Goal: Task Accomplishment & Management: Use online tool/utility

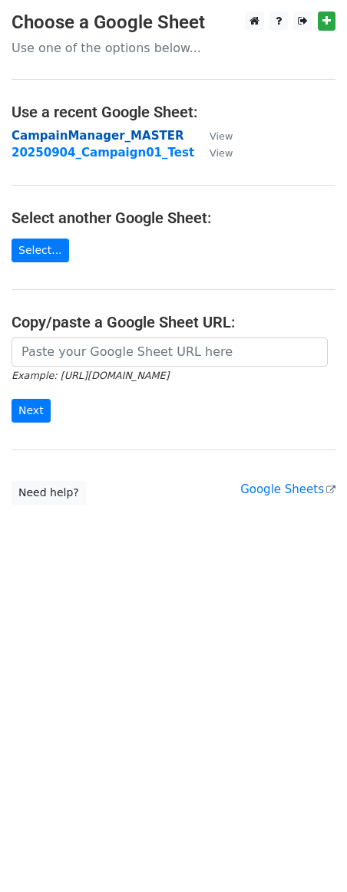
click at [93, 135] on strong "CampainManager_MASTER" at bounding box center [98, 136] width 172 height 14
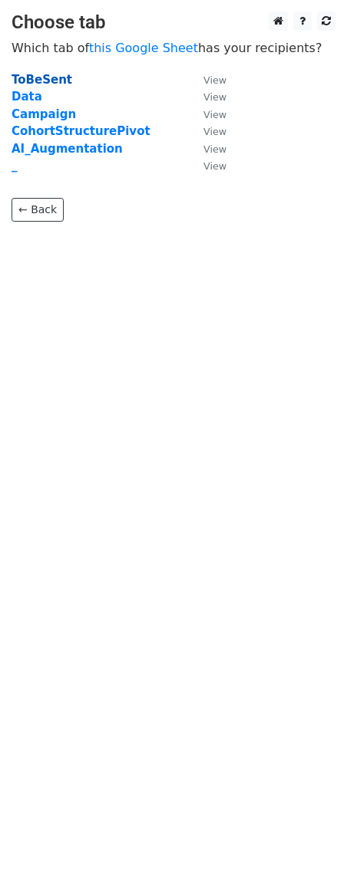
click at [41, 80] on strong "ToBeSent" at bounding box center [42, 80] width 61 height 14
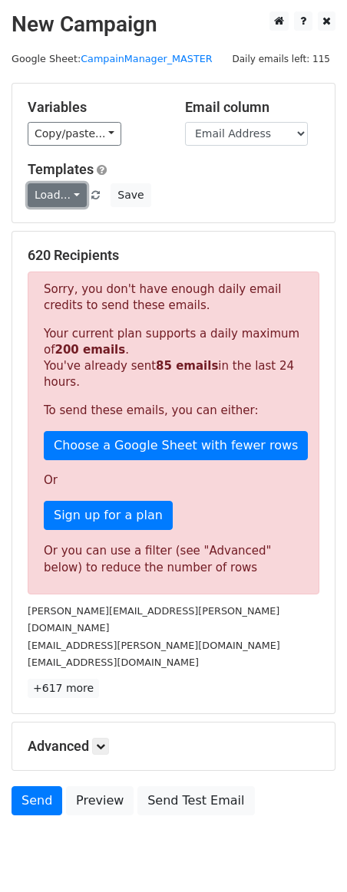
click at [71, 193] on link "Load..." at bounding box center [57, 195] width 59 height 24
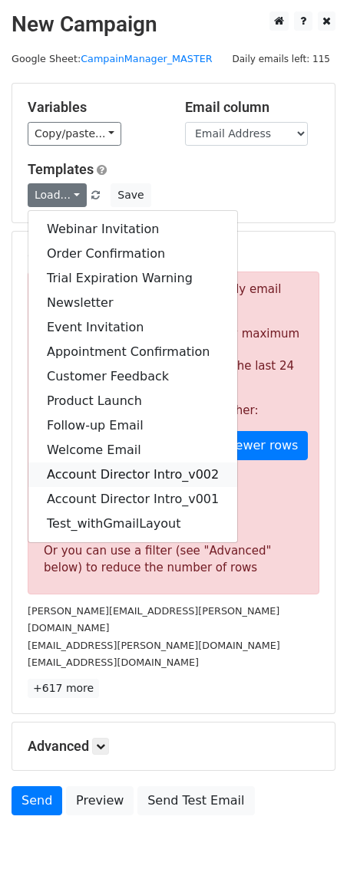
click at [131, 475] on link "Account Director Intro_v002" at bounding box center [132, 475] width 209 height 25
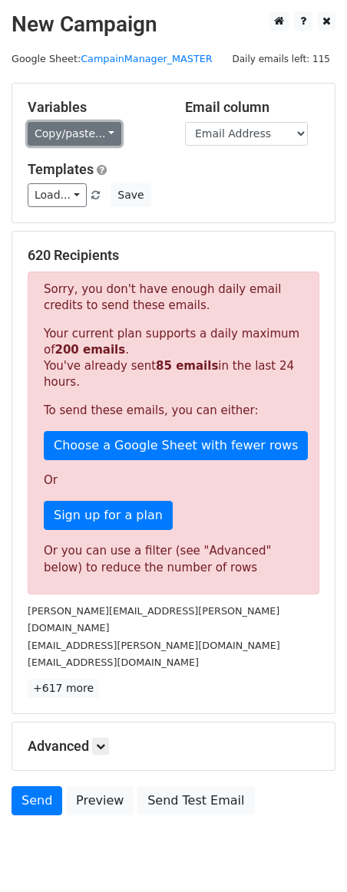
click at [87, 132] on link "Copy/paste..." at bounding box center [75, 134] width 94 height 24
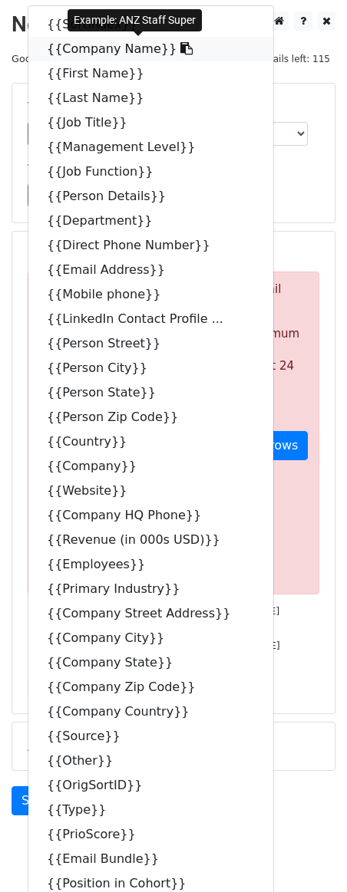
click at [92, 48] on link "{{Company Name}}" at bounding box center [150, 49] width 245 height 25
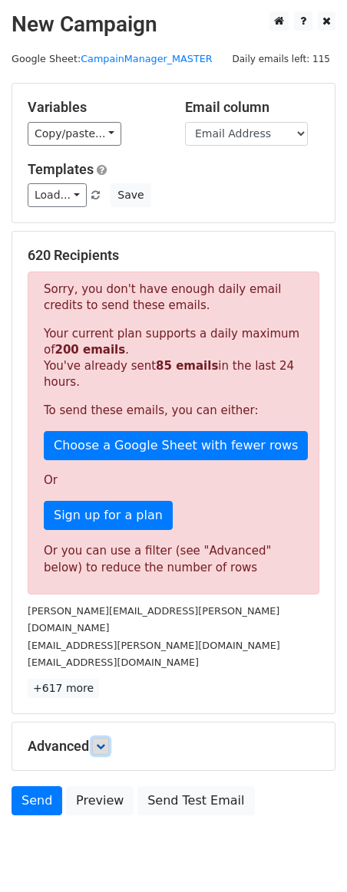
click at [105, 742] on icon at bounding box center [100, 746] width 9 height 9
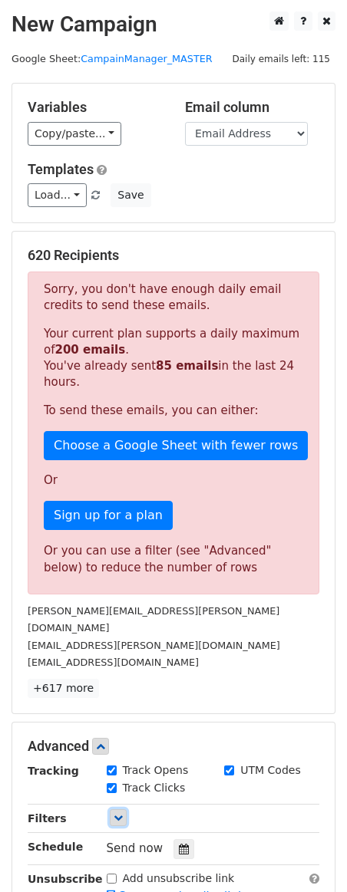
click at [122, 813] on icon at bounding box center [118, 817] width 9 height 9
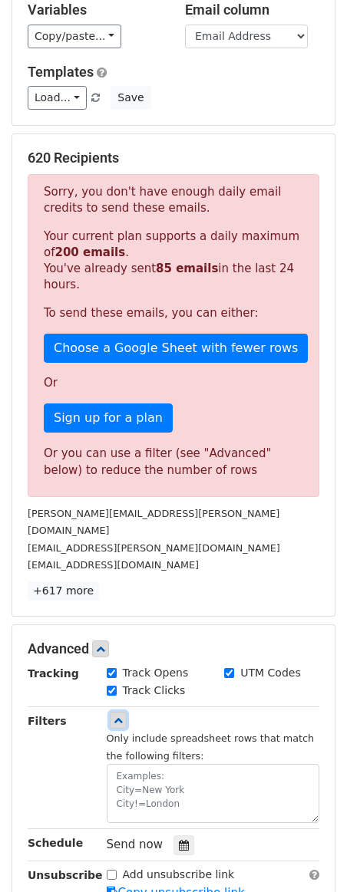
scroll to position [120, 0]
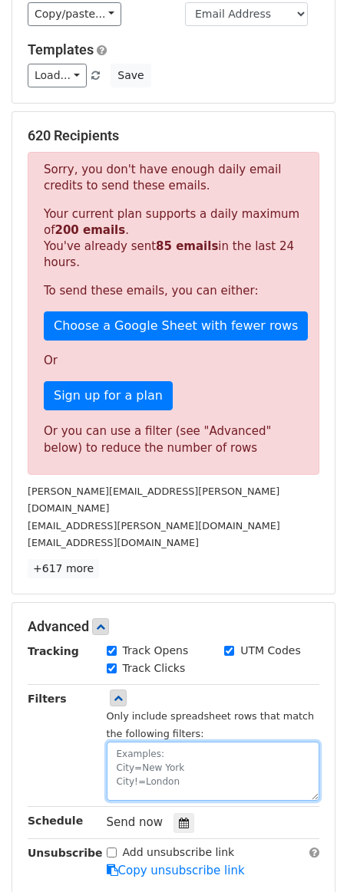
click at [167, 742] on textarea at bounding box center [213, 771] width 213 height 59
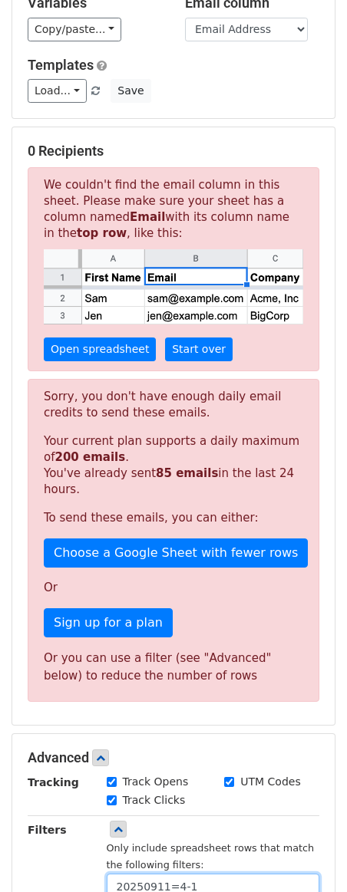
scroll to position [0, 0]
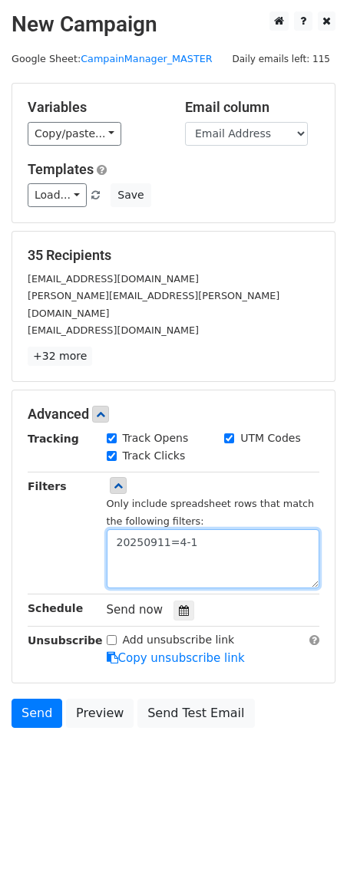
type textarea "20250911=4-1"
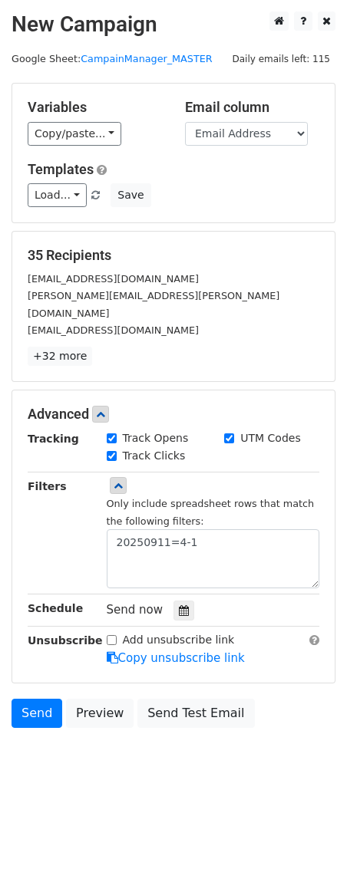
click at [157, 811] on html "New Campaign Daily emails left: 115 Google Sheet: CampainManager_MASTER Variabl…" at bounding box center [173, 446] width 347 height 892
click at [78, 193] on link "Load..." at bounding box center [57, 195] width 59 height 24
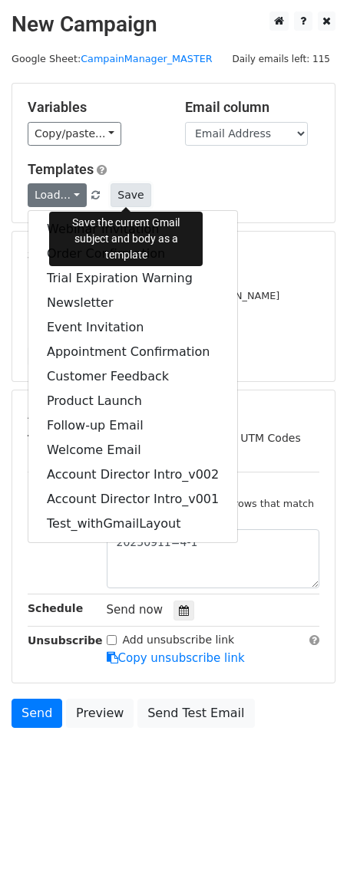
click at [128, 193] on button "Save" at bounding box center [131, 195] width 40 height 24
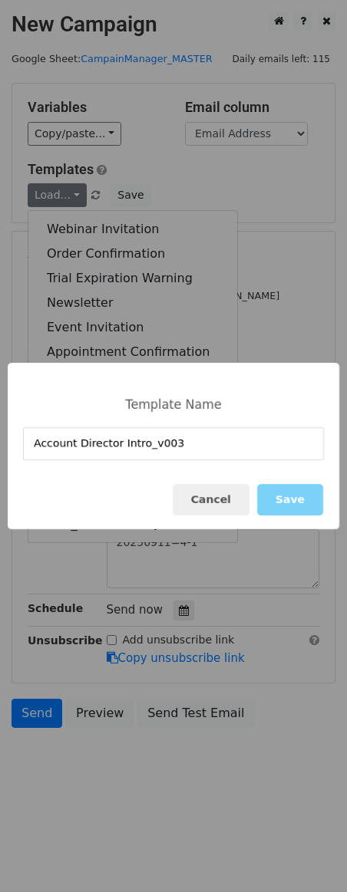
type input "Account Director Intro_v003"
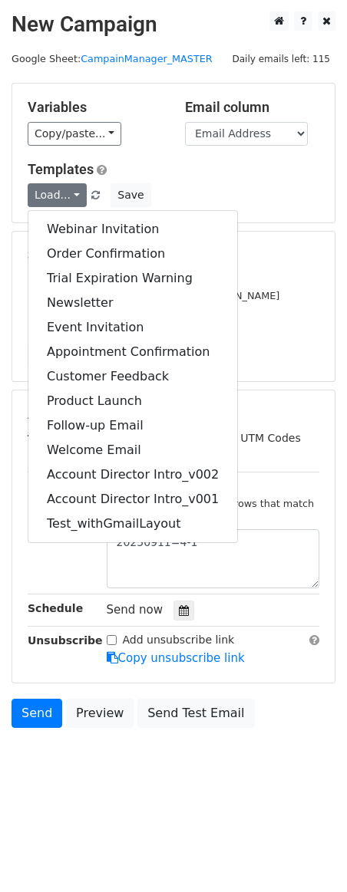
click at [235, 177] on h5 "Templates" at bounding box center [174, 169] width 292 height 17
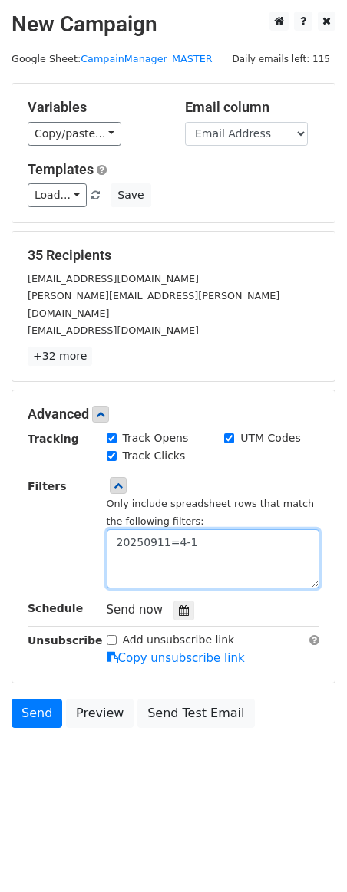
drag, startPoint x: 199, startPoint y: 527, endPoint x: 36, endPoint y: 516, distance: 163.1
click at [36, 516] on div "Filters Only include spreadsheet rows that match the following filters: 2025091…" at bounding box center [173, 533] width 315 height 111
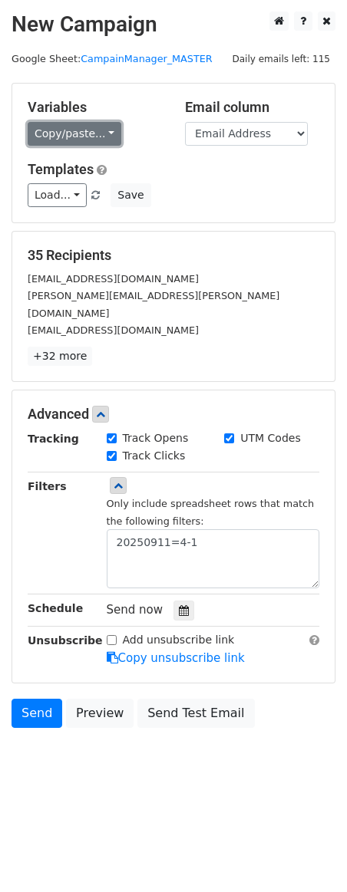
click at [87, 131] on link "Copy/paste..." at bounding box center [75, 134] width 94 height 24
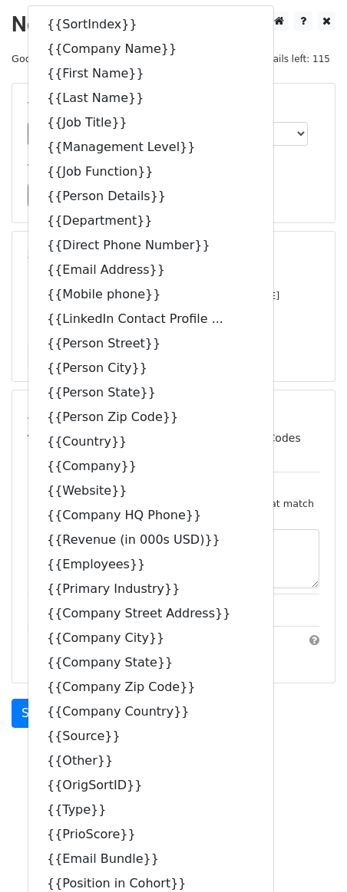
click at [308, 198] on div "Load... Webinar Invitation Order Confirmation Trial Expiration Warning Newslett…" at bounding box center [173, 195] width 315 height 24
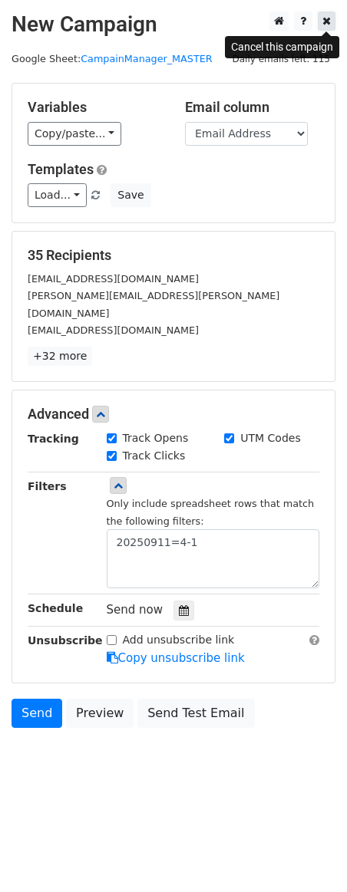
click at [326, 22] on icon at bounding box center [326, 20] width 8 height 11
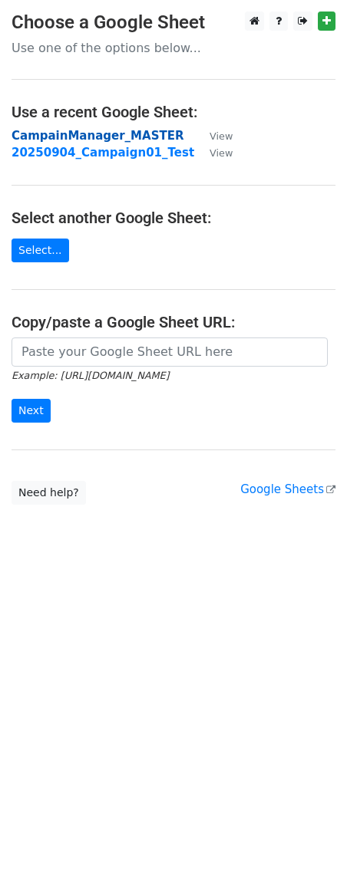
click at [87, 137] on strong "CampainManager_MASTER" at bounding box center [98, 136] width 172 height 14
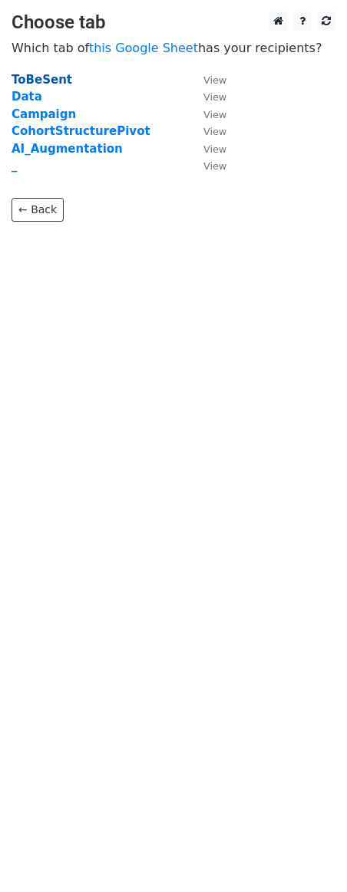
click at [50, 79] on strong "ToBeSent" at bounding box center [42, 80] width 61 height 14
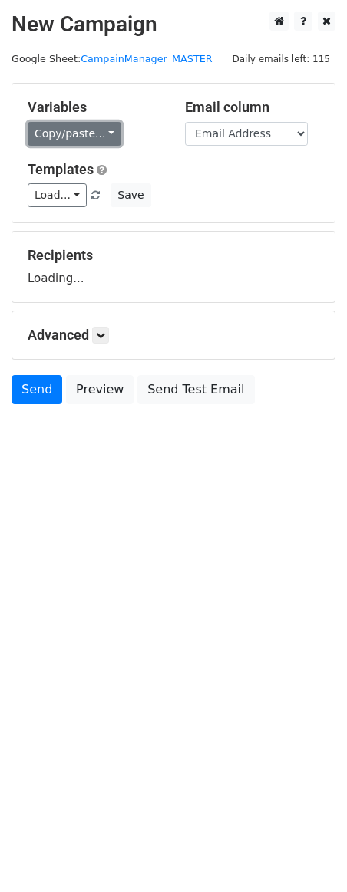
click at [105, 132] on link "Copy/paste..." at bounding box center [75, 134] width 94 height 24
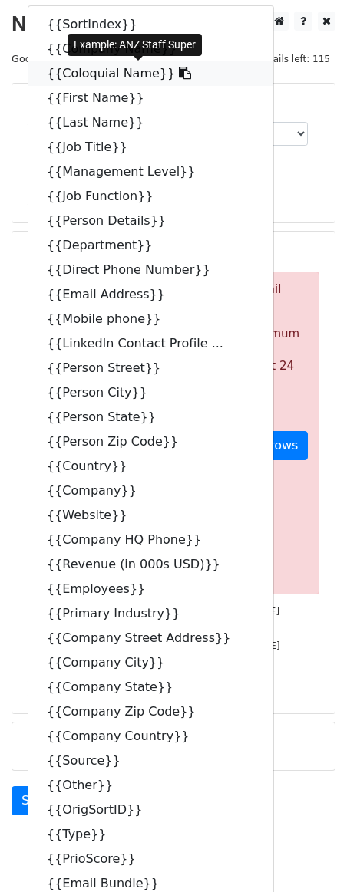
click at [93, 76] on link "{{Coloquial Name}}" at bounding box center [150, 73] width 245 height 25
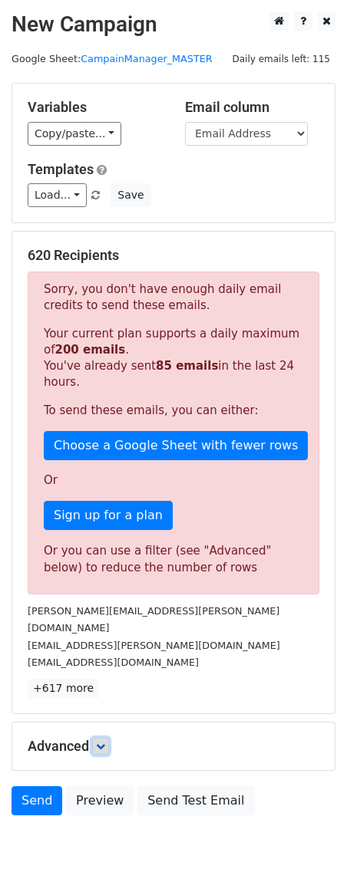
click at [98, 742] on icon at bounding box center [100, 746] width 9 height 9
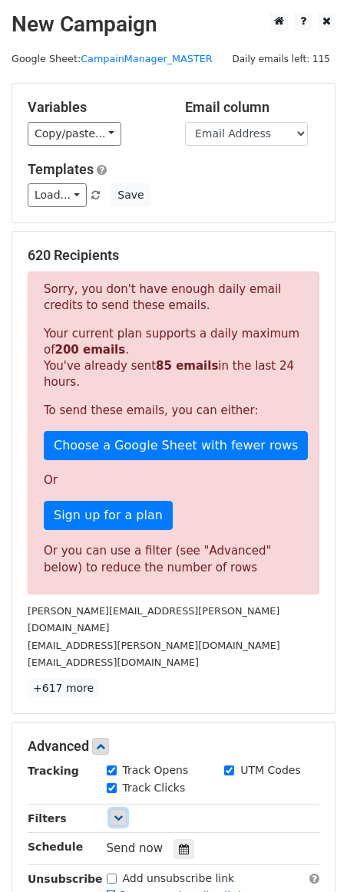
click at [119, 813] on icon at bounding box center [118, 817] width 9 height 9
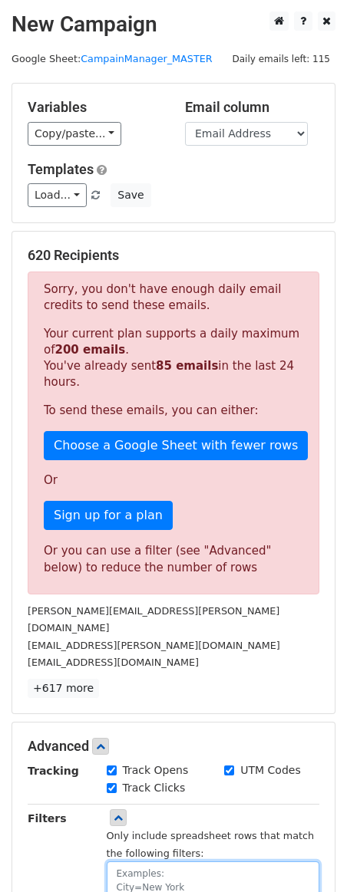
click at [152, 869] on textarea at bounding box center [213, 891] width 213 height 59
paste textarea "{{Coloquial Name}}"
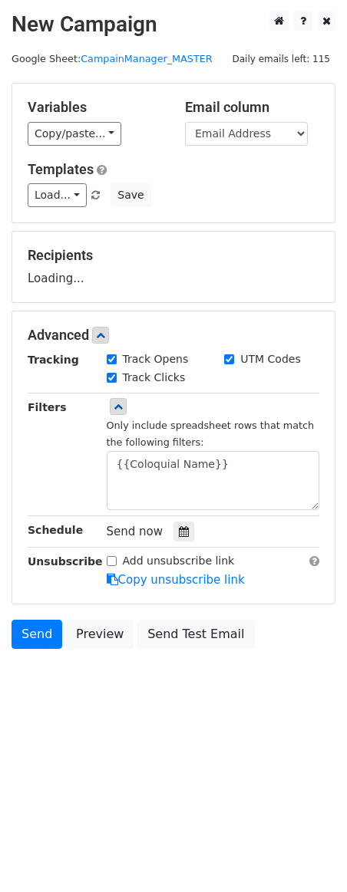
click at [213, 857] on html "New Campaign Daily emails left: 115 Google Sheet: CampainManager_MASTER Variabl…" at bounding box center [173, 446] width 347 height 892
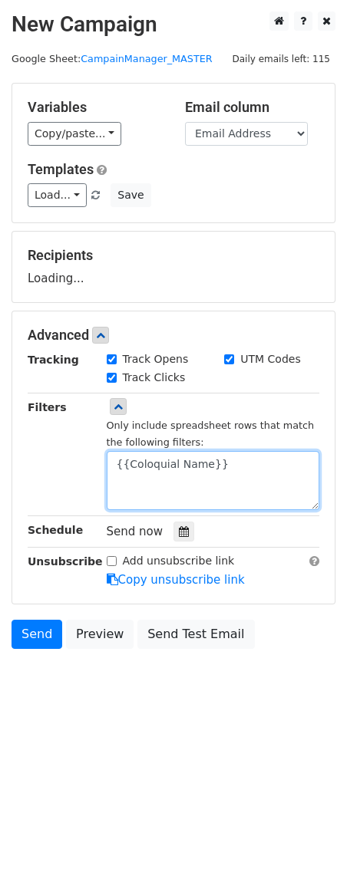
drag, startPoint x: 214, startPoint y: 464, endPoint x: 18, endPoint y: 451, distance: 196.8
click at [18, 451] on div "Filters Only include spreadsheet rows that match the following filters: {{Coloq…" at bounding box center [173, 454] width 315 height 111
type textarea "20250911=4-1"
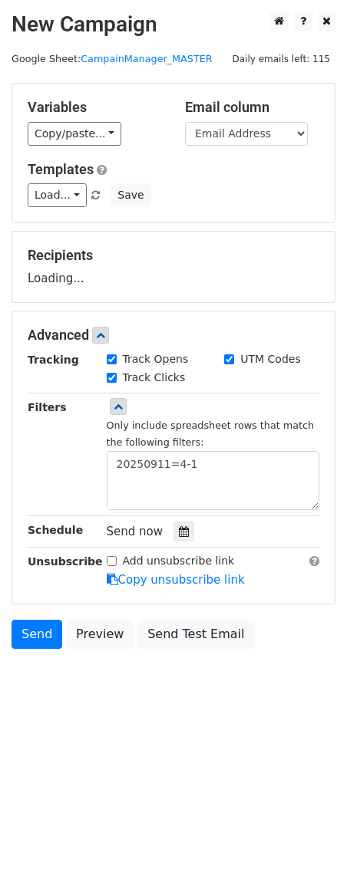
click at [133, 771] on html "New Campaign Daily emails left: 115 Google Sheet: CampainManager_MASTER Variabl…" at bounding box center [173, 446] width 347 height 892
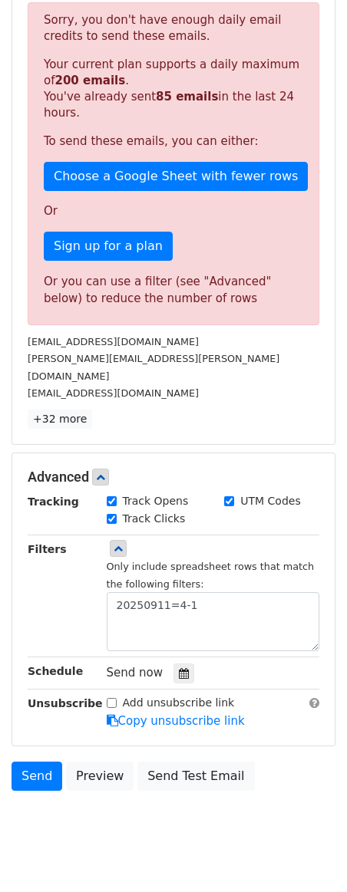
scroll to position [280, 0]
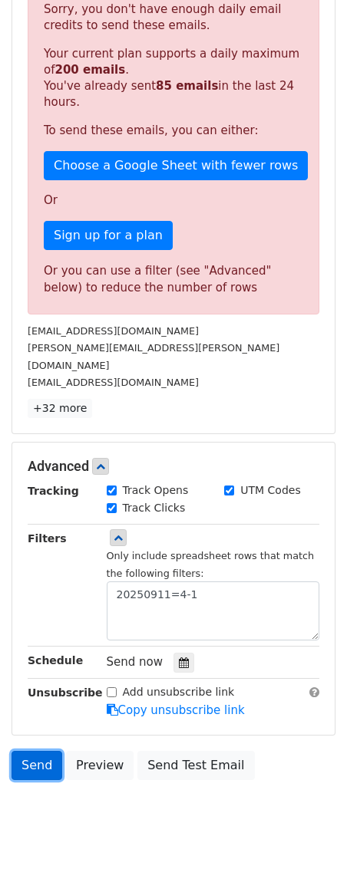
click at [41, 751] on link "Send" at bounding box center [37, 765] width 51 height 29
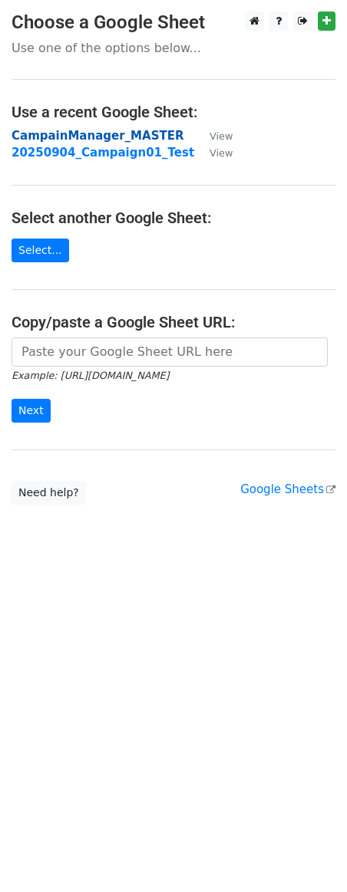
click at [87, 137] on strong "CampainManager_MASTER" at bounding box center [98, 136] width 172 height 14
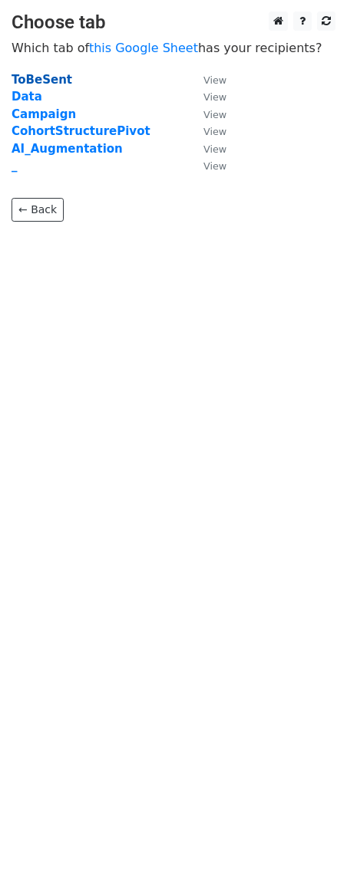
click at [44, 78] on strong "ToBeSent" at bounding box center [42, 80] width 61 height 14
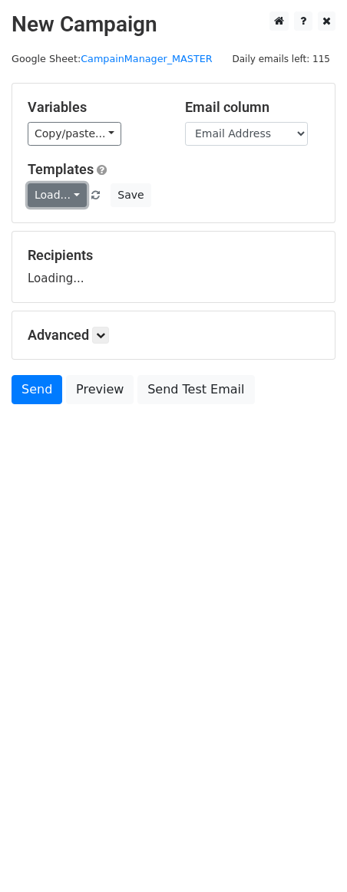
click at [71, 190] on link "Load..." at bounding box center [57, 195] width 59 height 24
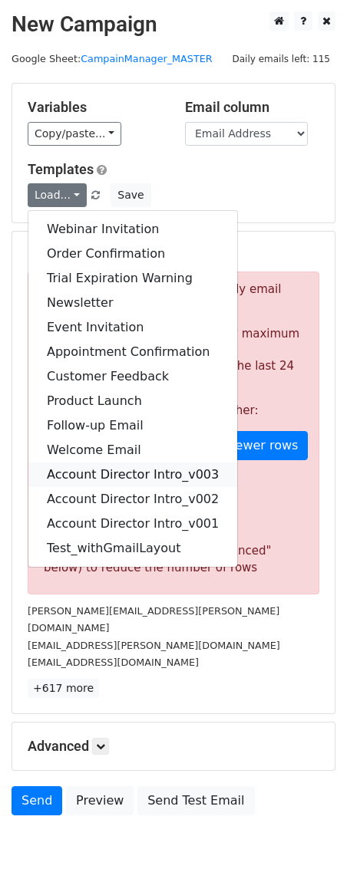
click at [130, 477] on link "Account Director Intro_v003" at bounding box center [132, 475] width 209 height 25
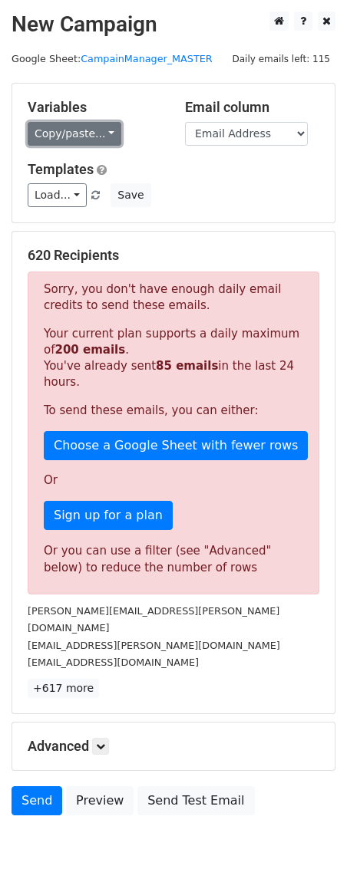
click at [94, 135] on link "Copy/paste..." at bounding box center [75, 134] width 94 height 24
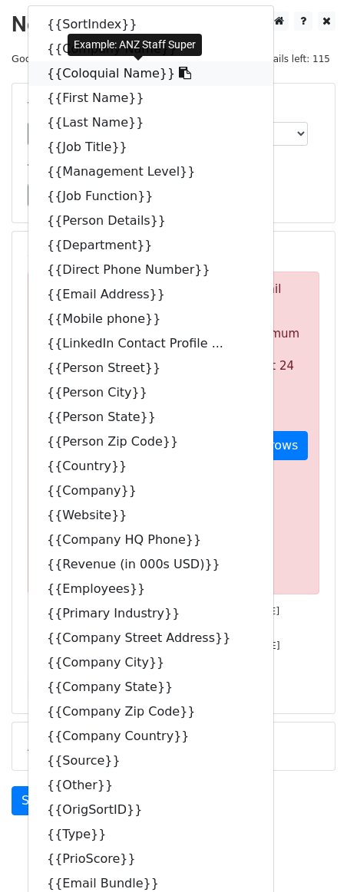
click at [100, 72] on link "{{Coloquial Name}}" at bounding box center [150, 73] width 245 height 25
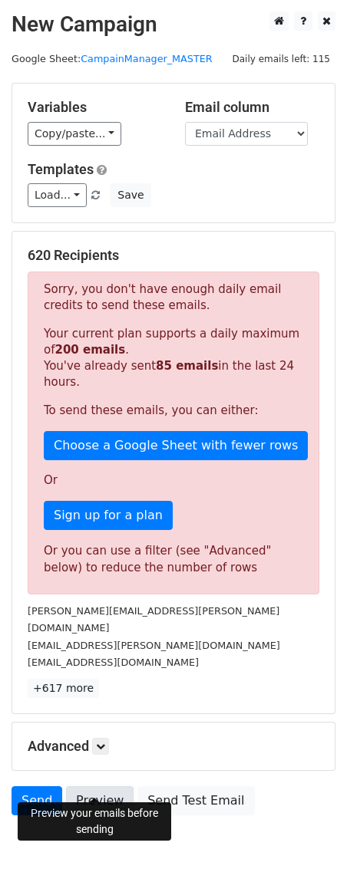
click at [103, 787] on link "Preview" at bounding box center [100, 801] width 68 height 29
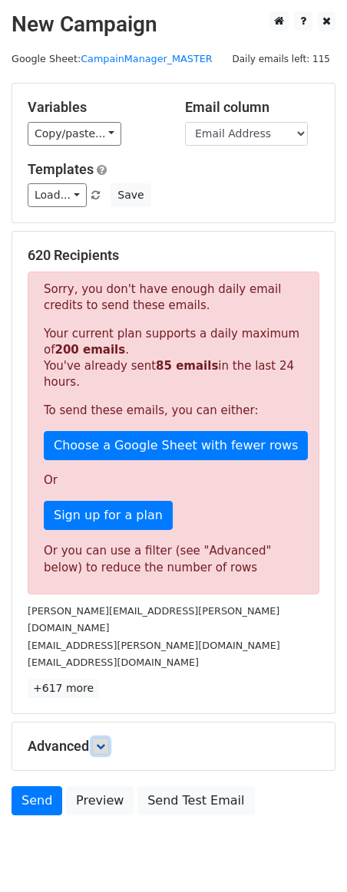
click at [104, 742] on icon at bounding box center [100, 746] width 9 height 9
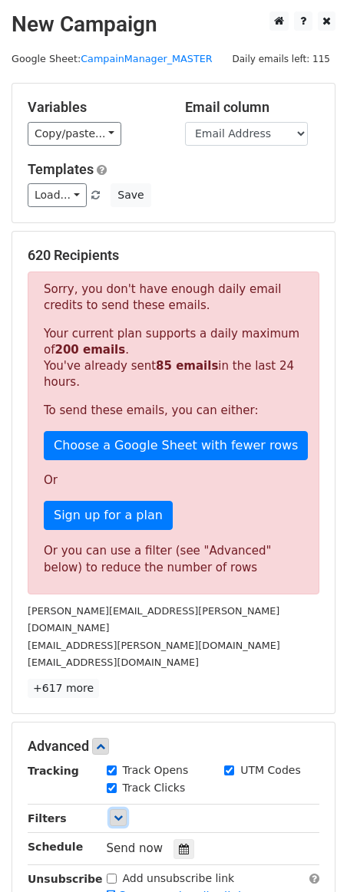
click at [118, 813] on icon at bounding box center [118, 817] width 9 height 9
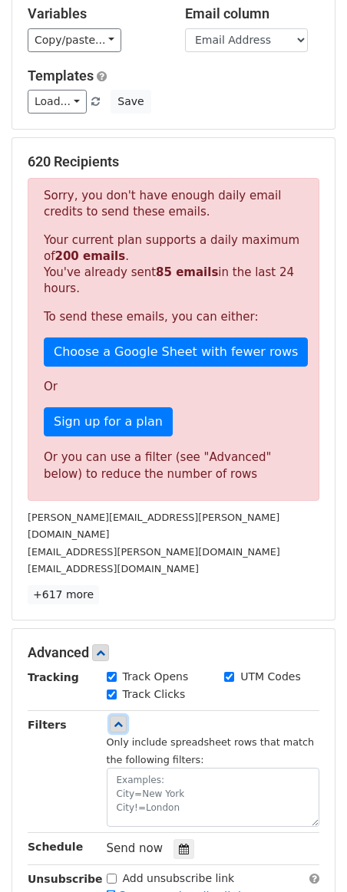
scroll to position [113, 0]
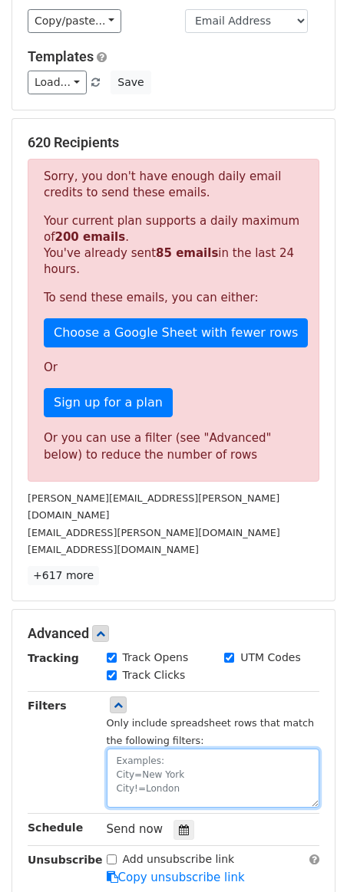
click at [161, 749] on textarea at bounding box center [213, 778] width 213 height 59
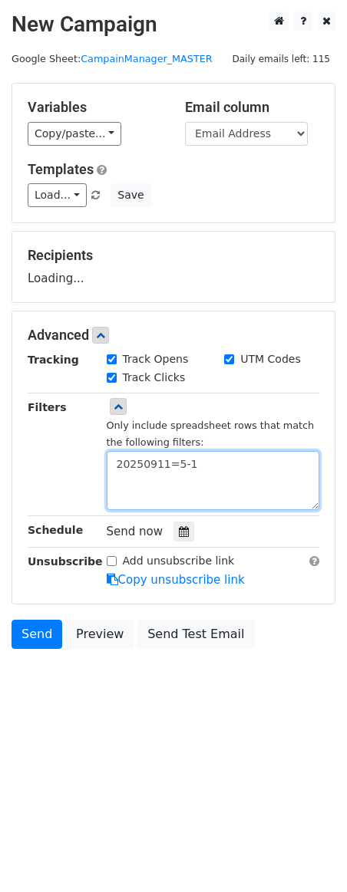
scroll to position [0, 0]
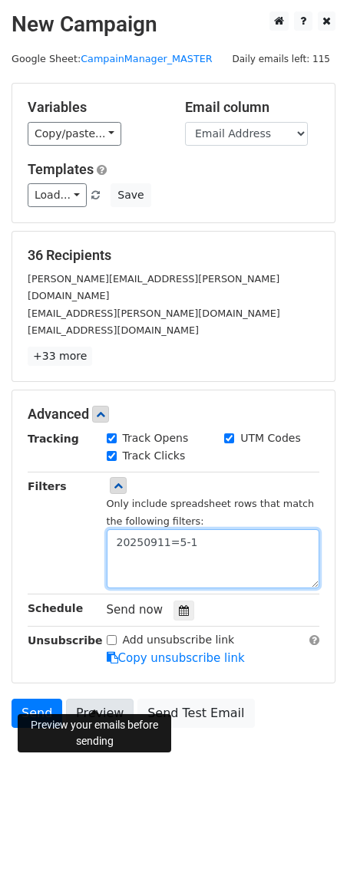
type textarea "20250911=5-1"
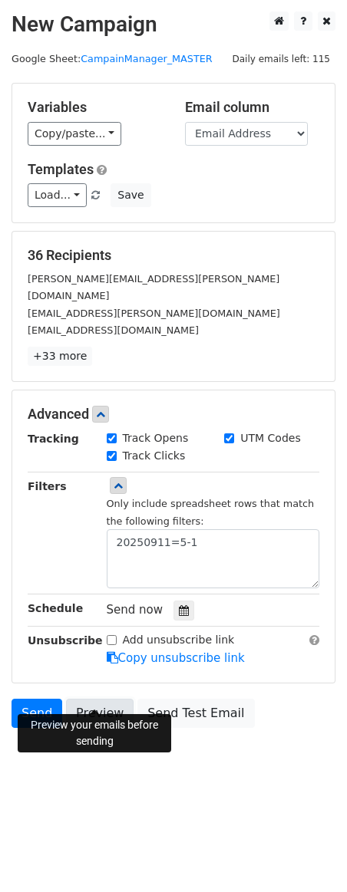
click at [100, 699] on link "Preview" at bounding box center [100, 713] width 68 height 29
click at [98, 699] on link "Preview" at bounding box center [100, 713] width 68 height 29
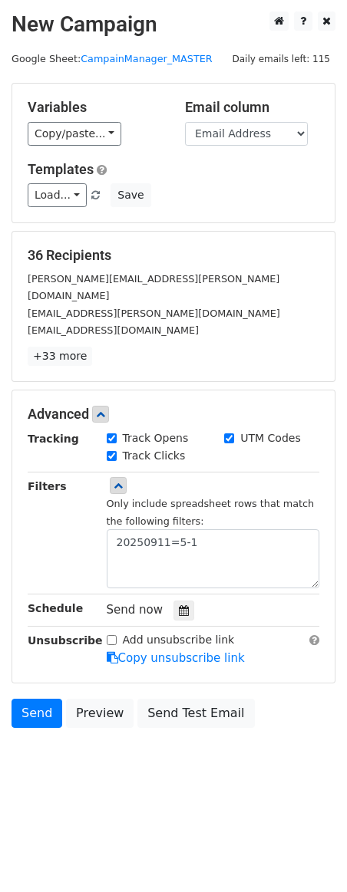
click at [70, 765] on body "New Campaign Daily emails left: 115 Google Sheet: CampainManager_MASTER Variabl…" at bounding box center [173, 405] width 347 height 786
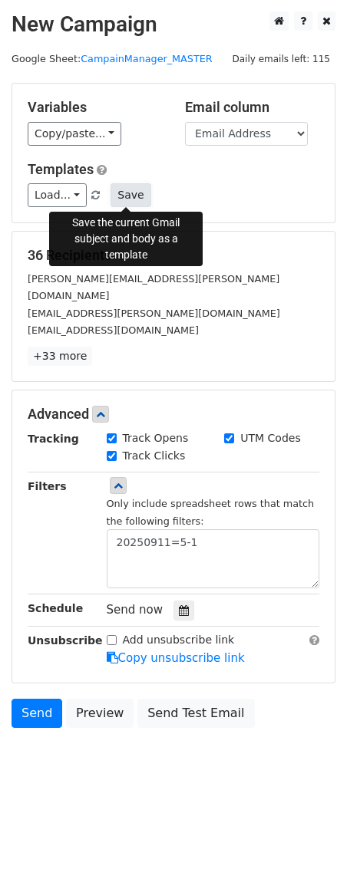
click at [134, 197] on button "Save" at bounding box center [131, 195] width 40 height 24
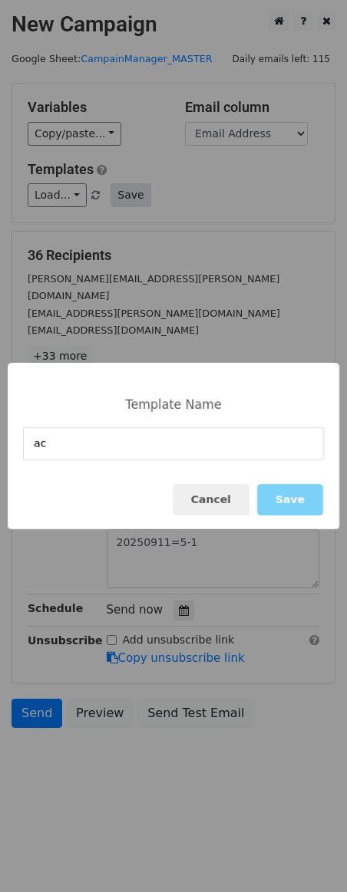
type input "a"
type input "Account Director Intro_v004"
click at [294, 500] on button "Save" at bounding box center [290, 499] width 66 height 31
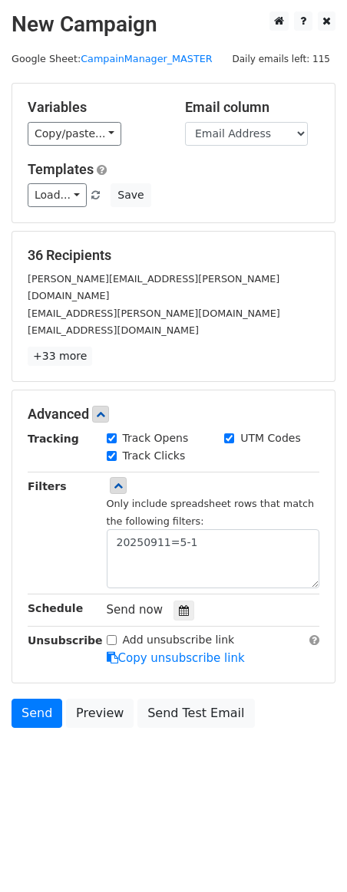
click at [200, 226] on form "Variables Copy/paste... {{SortIndex}} {{Company Name}} {{Coloquial Name}} {{Fir…" at bounding box center [174, 409] width 324 height 653
click at [38, 699] on link "Send" at bounding box center [37, 713] width 51 height 29
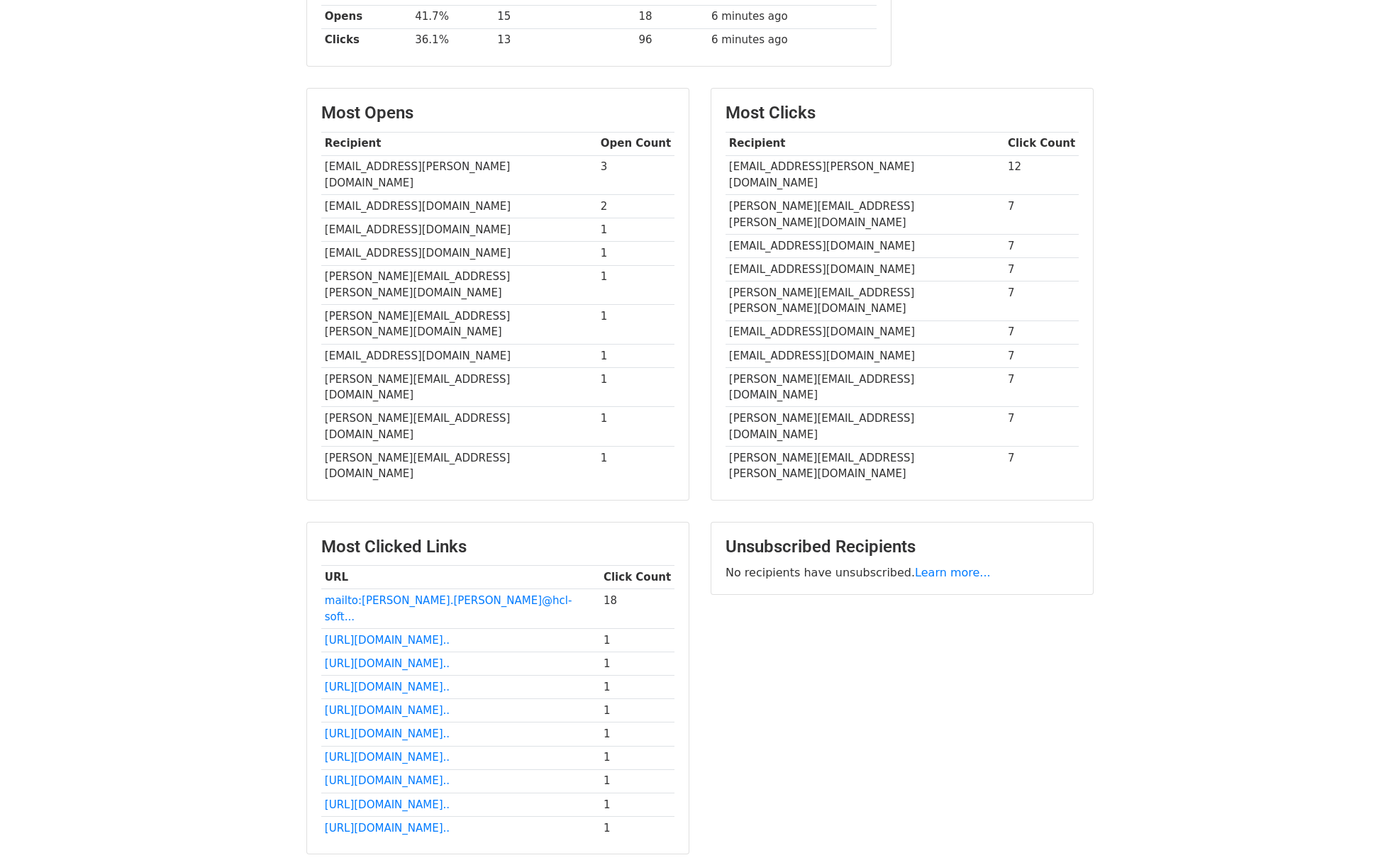
scroll to position [282, 0]
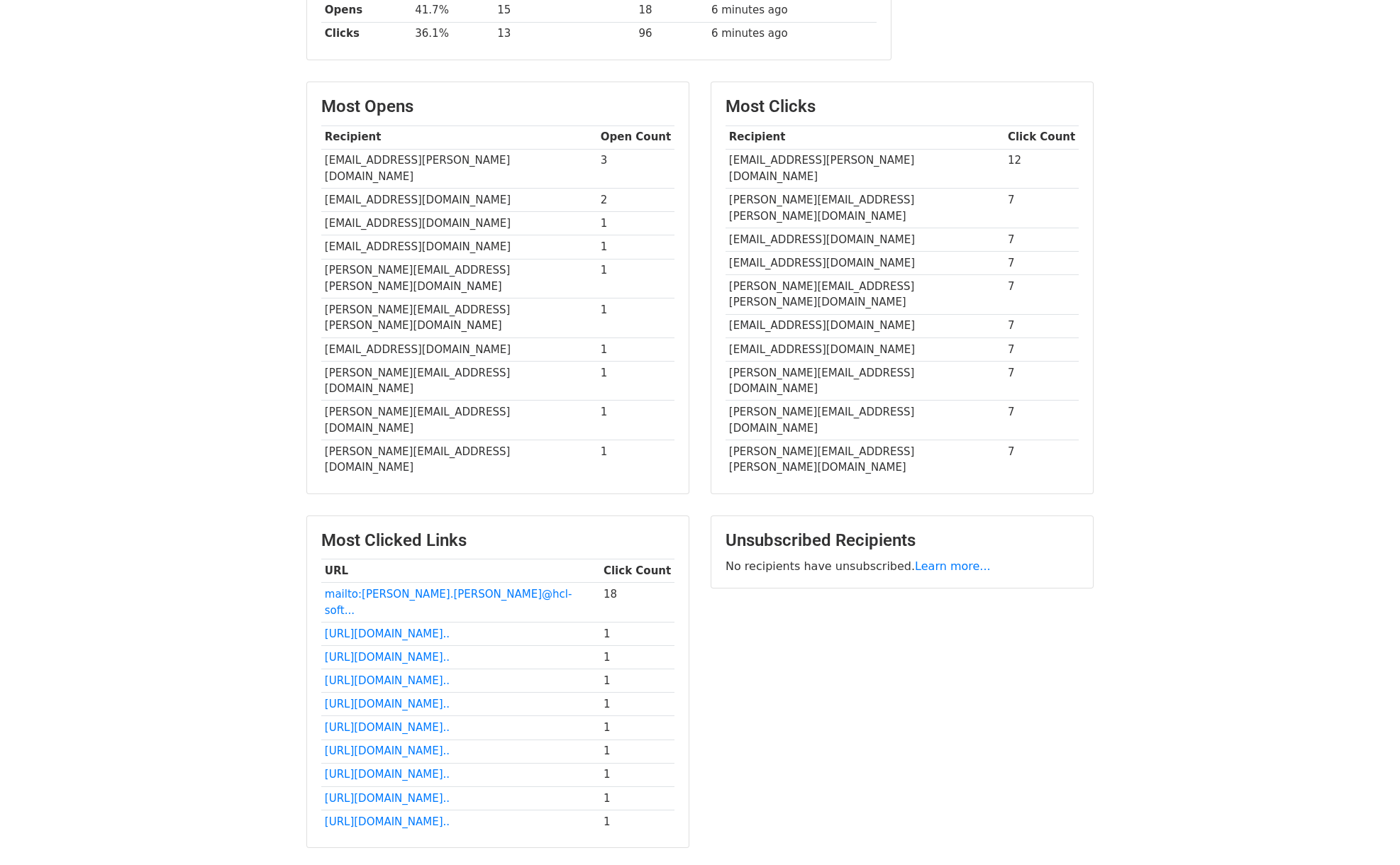
click at [934, 624] on div "Unsubscribed Recipients No recipients have unsubscribed. Learn more..." at bounding box center [901, 688] width 404 height 347
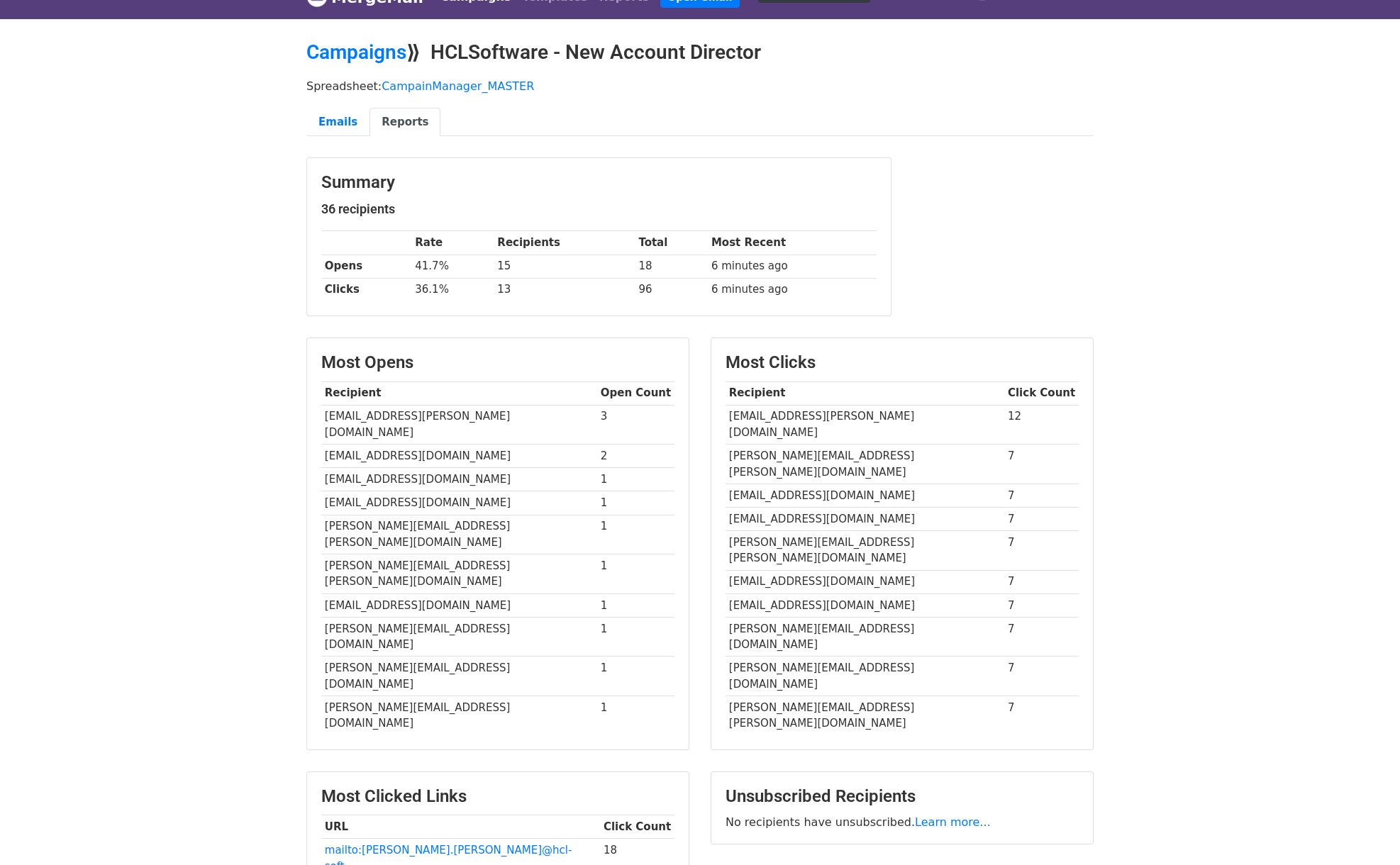
scroll to position [0, 0]
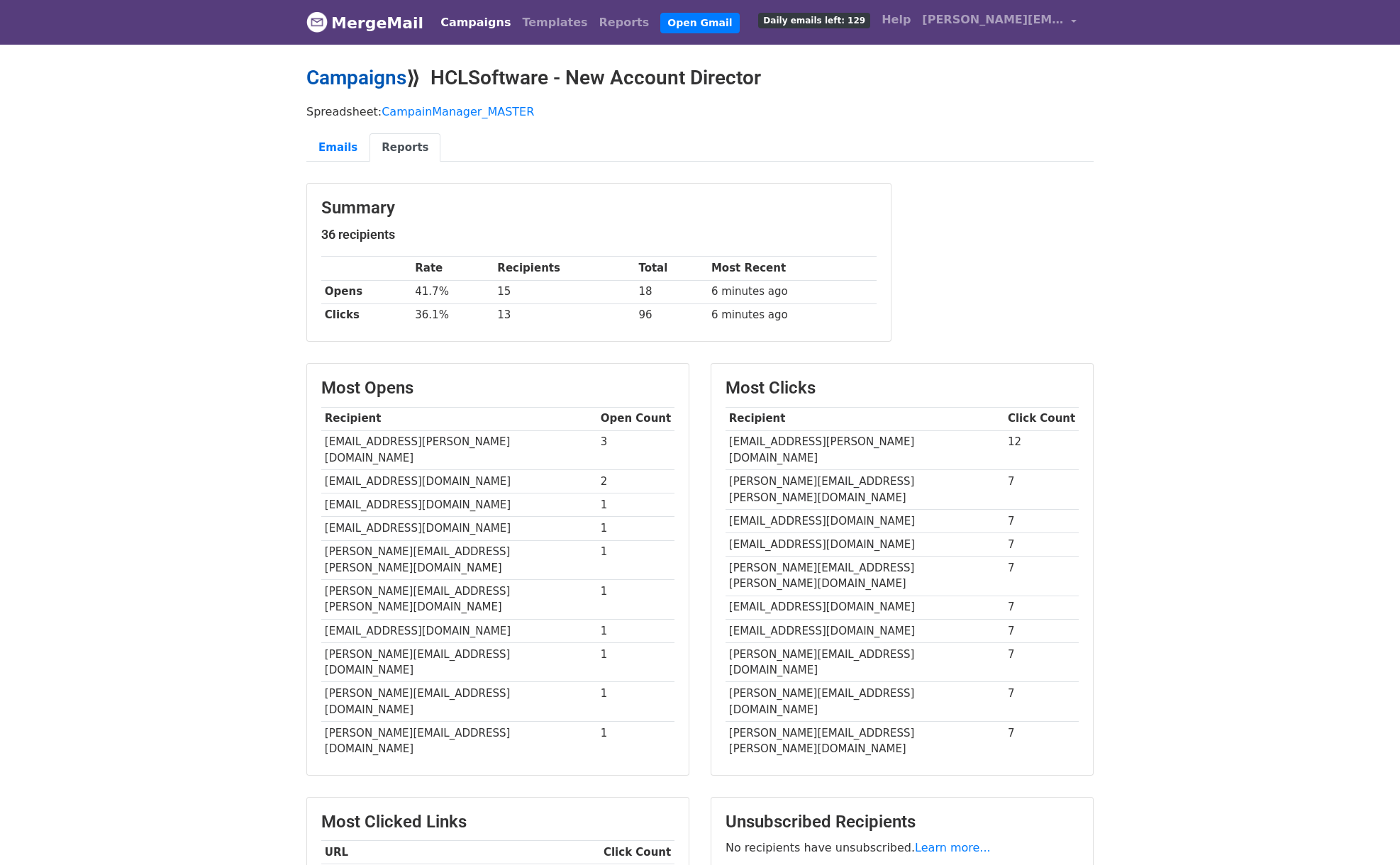
click at [361, 78] on link "Campaigns" at bounding box center [357, 77] width 100 height 23
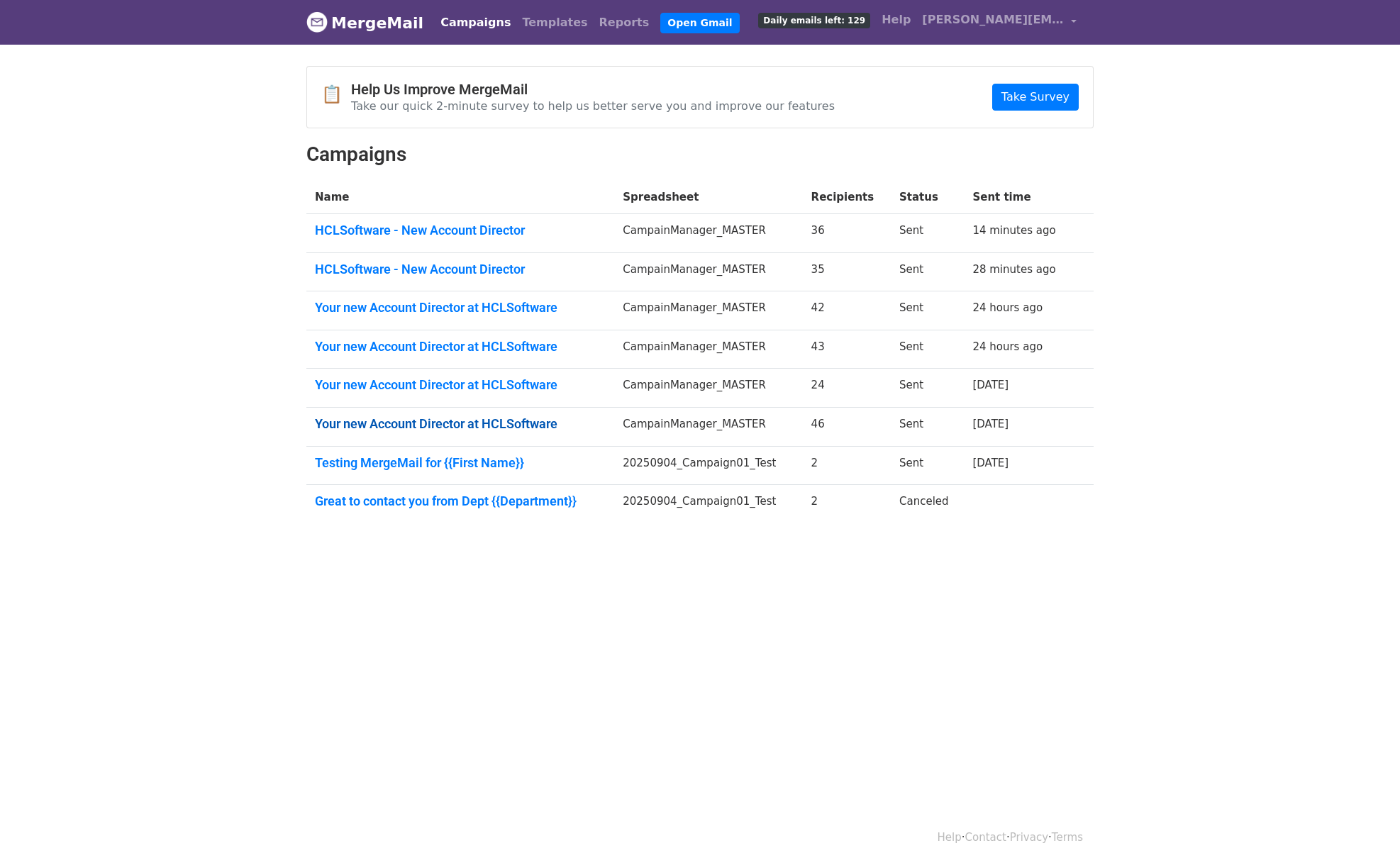
click at [440, 425] on link "Your new Account Director at HCLSoftware" at bounding box center [460, 423] width 291 height 16
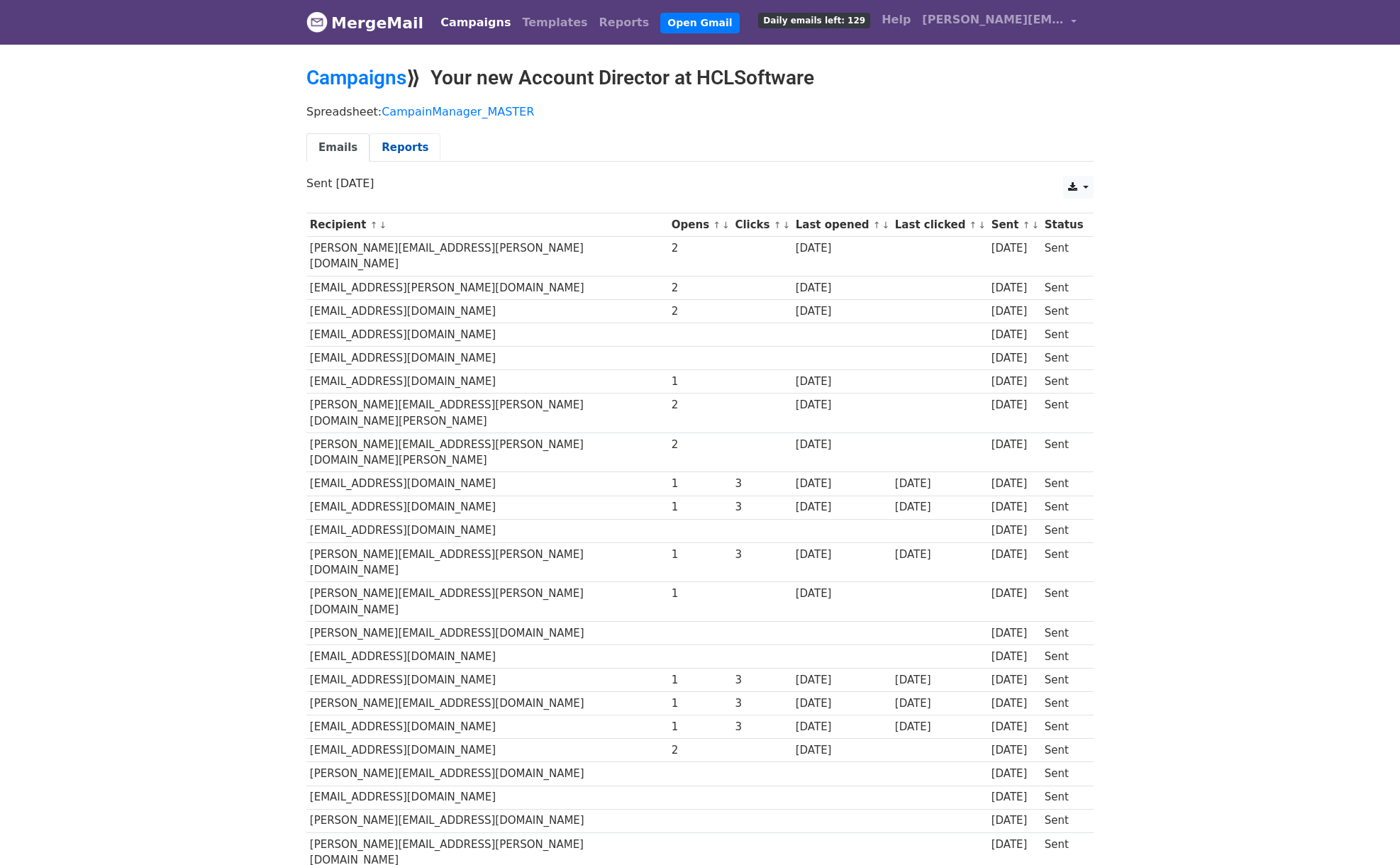
click at [398, 150] on link "Reports" at bounding box center [405, 147] width 71 height 29
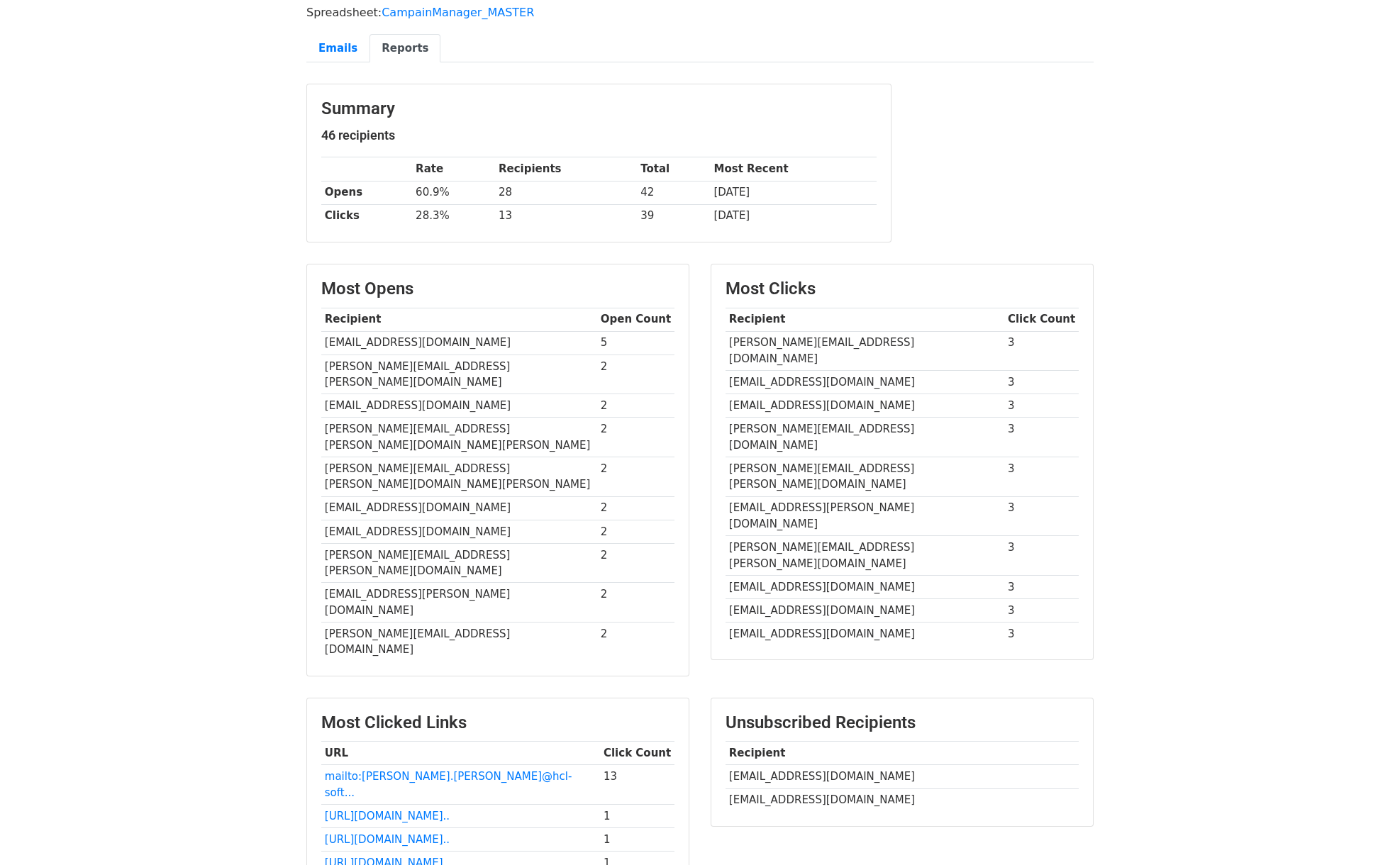
scroll to position [110, 0]
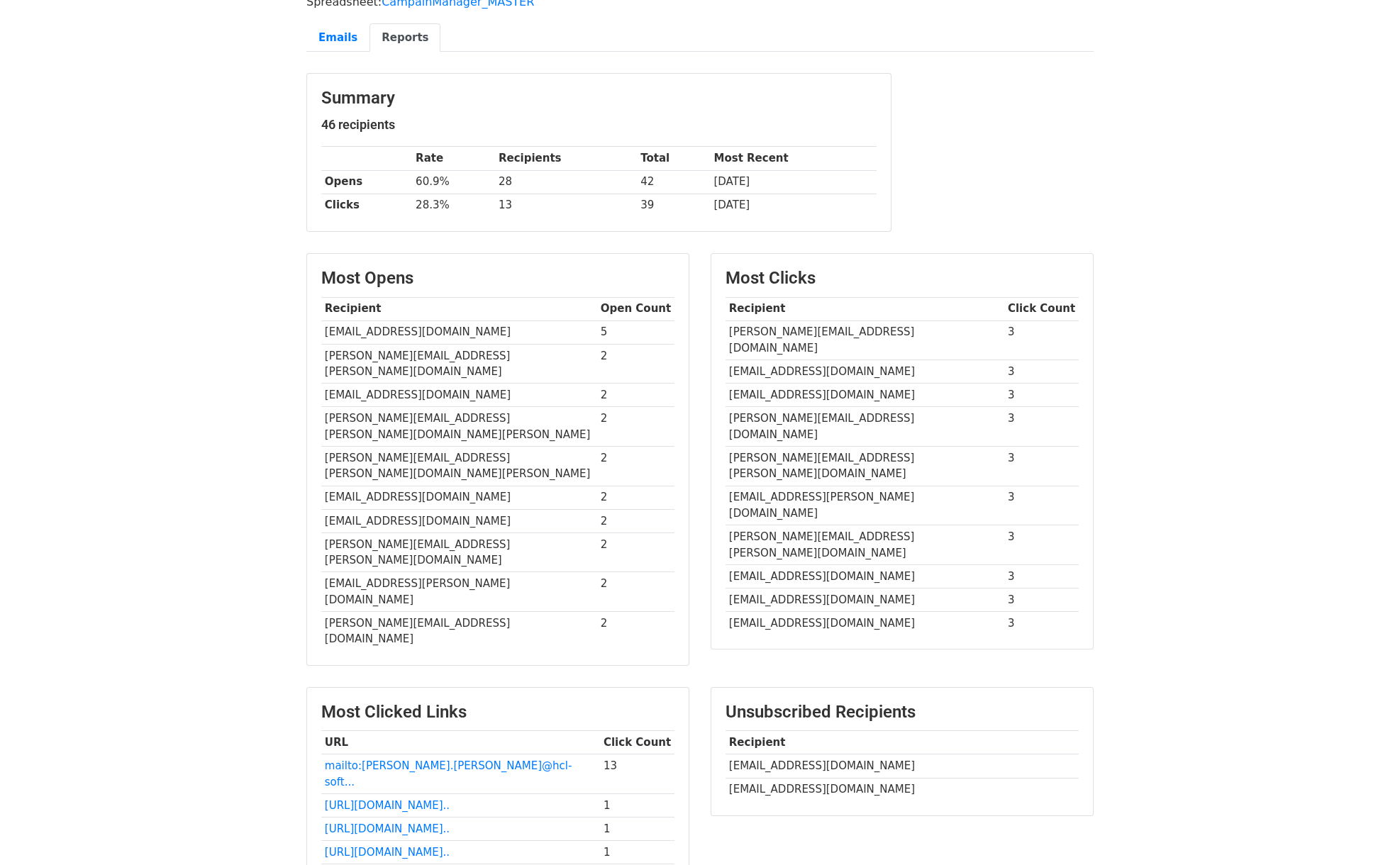
click at [1151, 544] on body "MergeMail Campaigns Templates Reports Open Gmail Daily emails left: 129 Help [P…" at bounding box center [700, 490] width 1400 height 1200
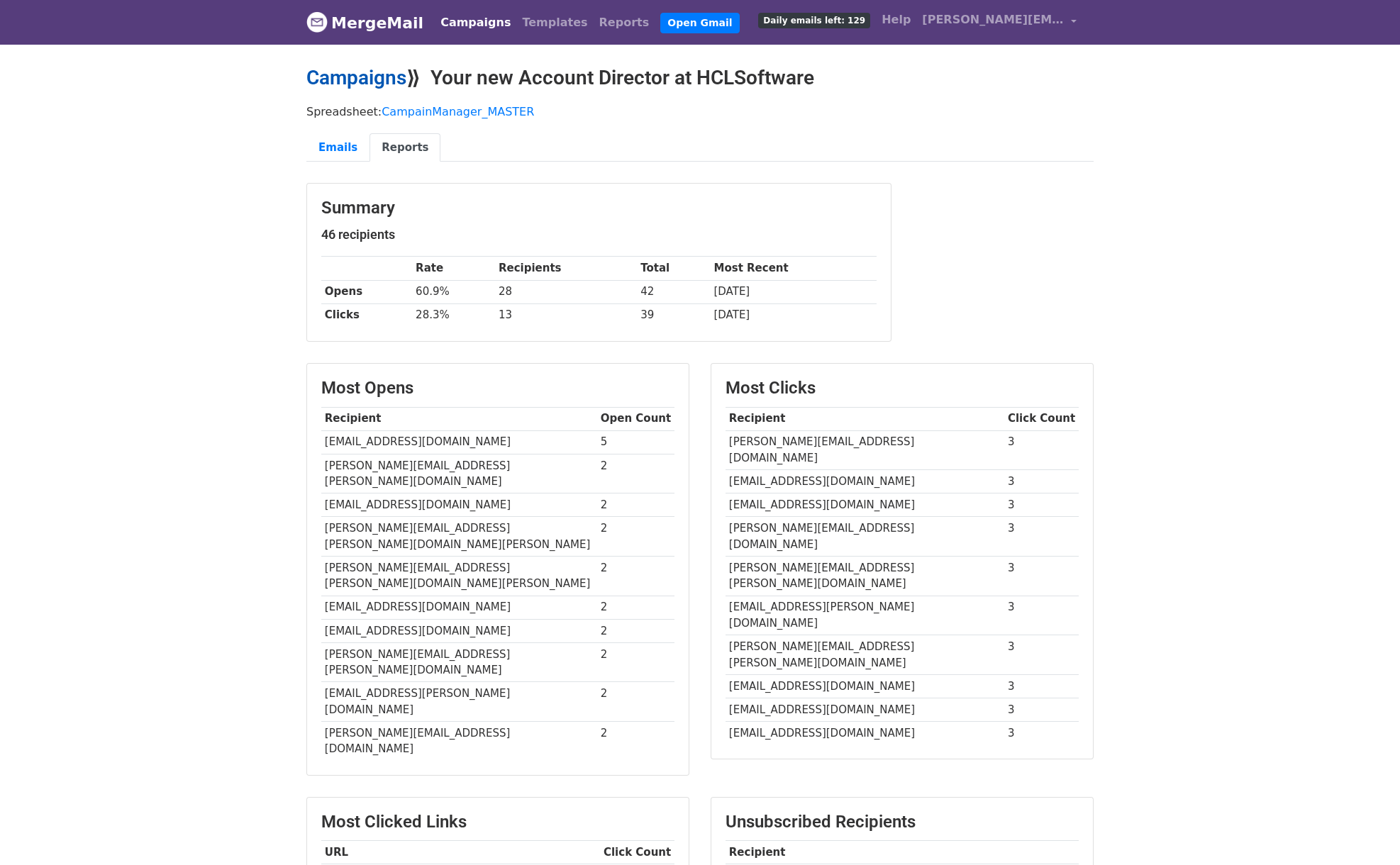
click at [359, 76] on link "Campaigns" at bounding box center [357, 77] width 100 height 23
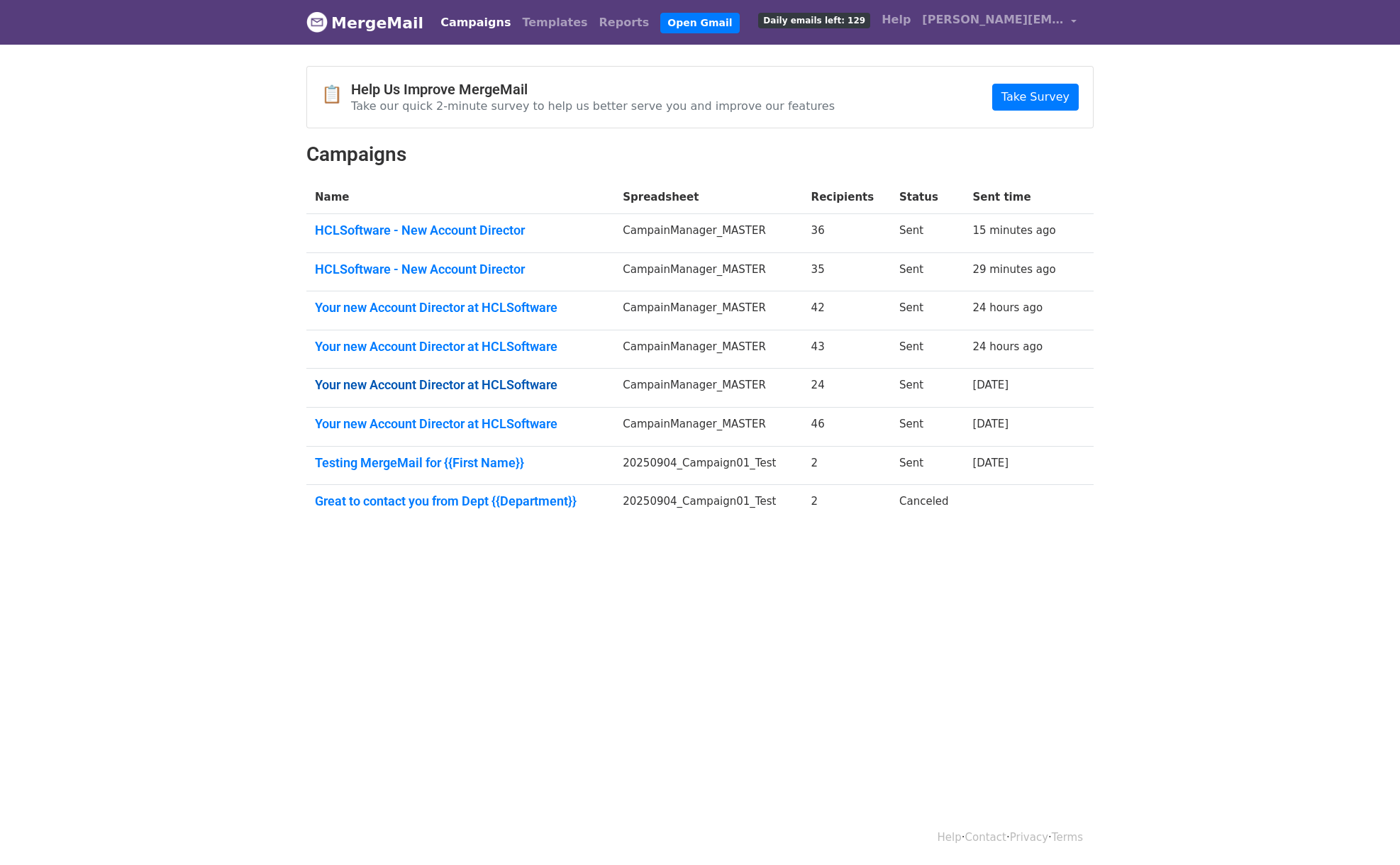
click at [487, 385] on link "Your new Account Director at HCLSoftware" at bounding box center [460, 384] width 291 height 16
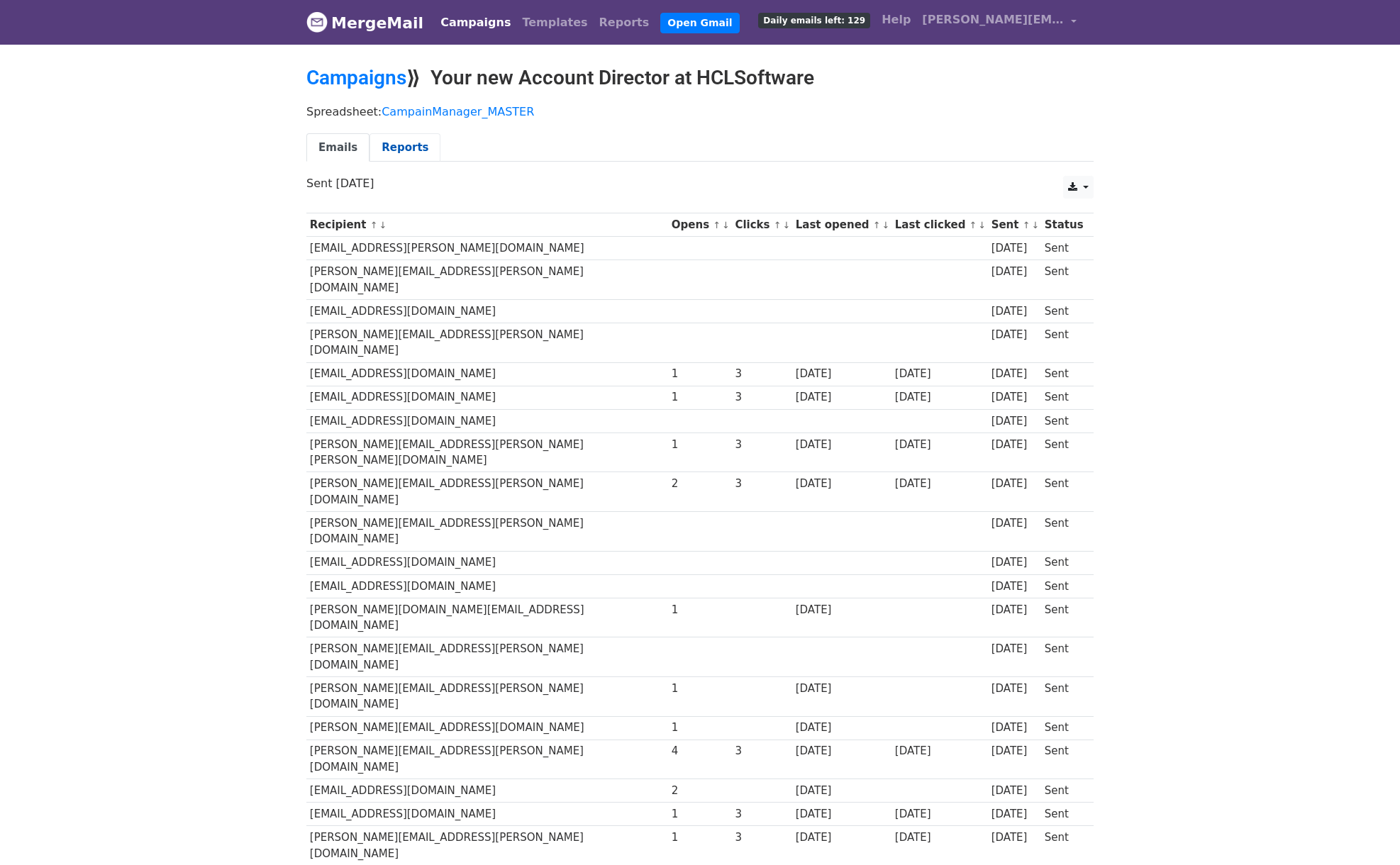
click at [389, 148] on link "Reports" at bounding box center [405, 147] width 71 height 29
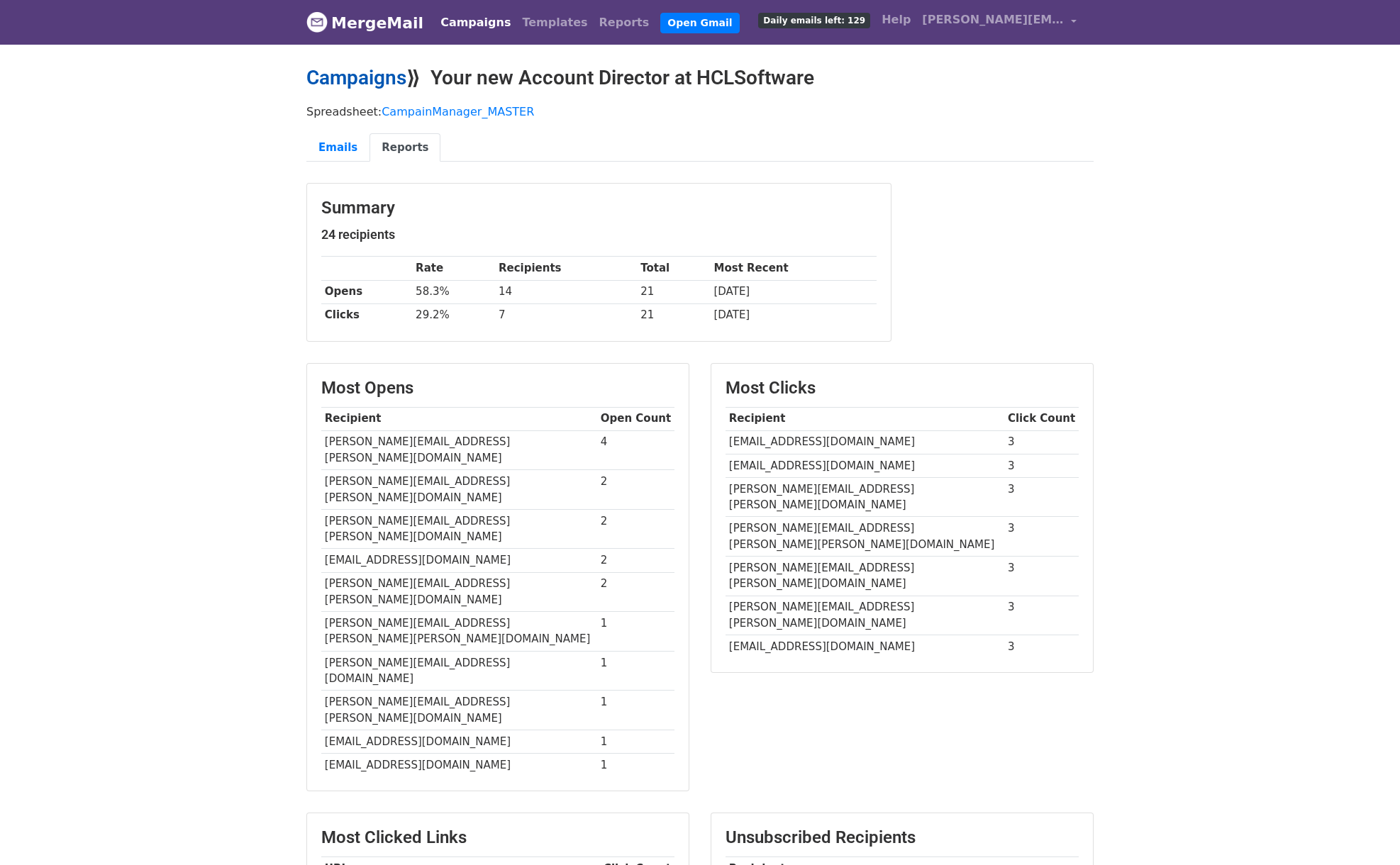
click at [359, 79] on link "Campaigns" at bounding box center [357, 77] width 100 height 23
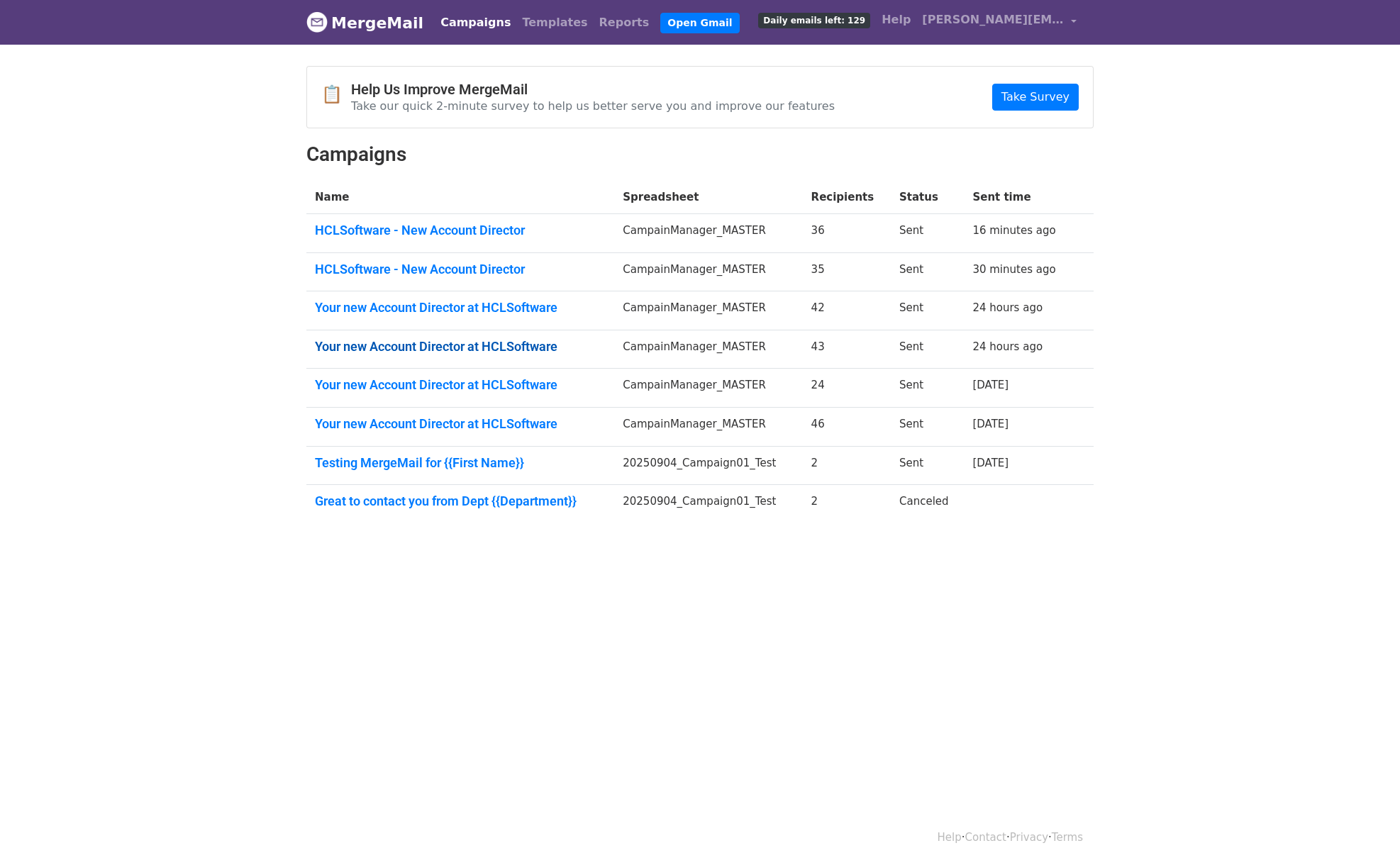
click at [447, 350] on link "Your new Account Director at HCLSoftware" at bounding box center [460, 347] width 291 height 16
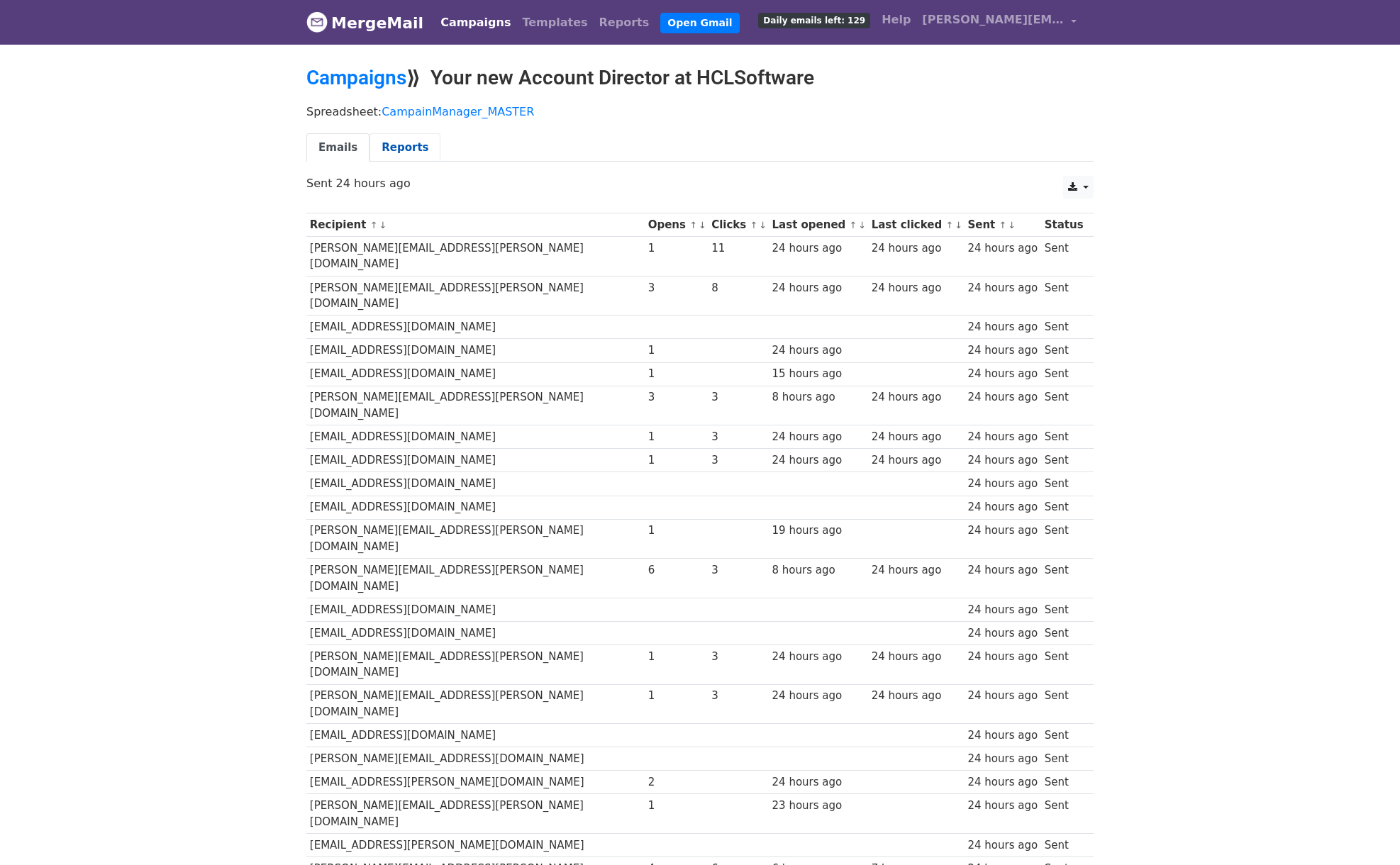
click at [396, 147] on link "Reports" at bounding box center [405, 147] width 71 height 29
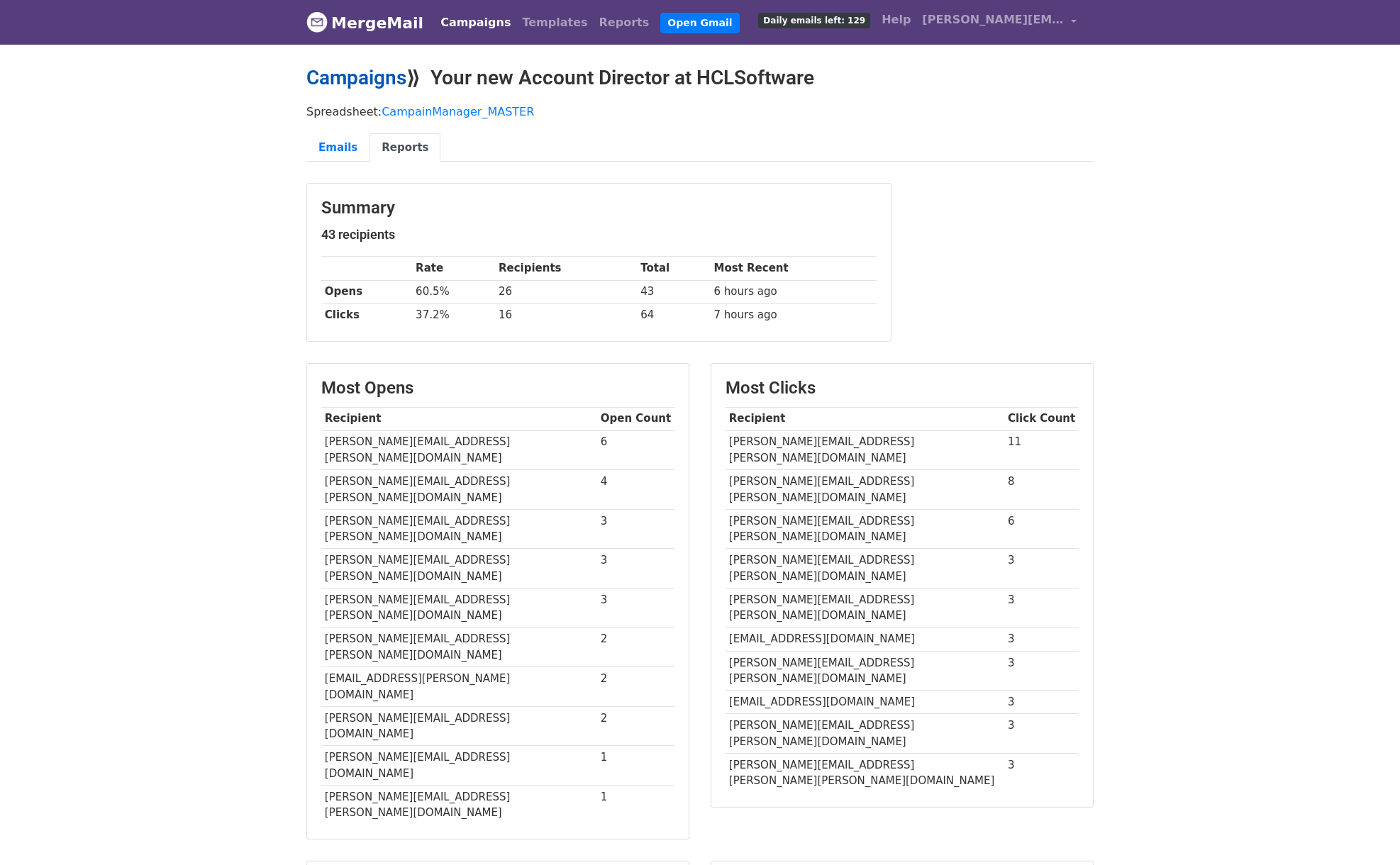
click at [339, 76] on link "Campaigns" at bounding box center [357, 77] width 100 height 23
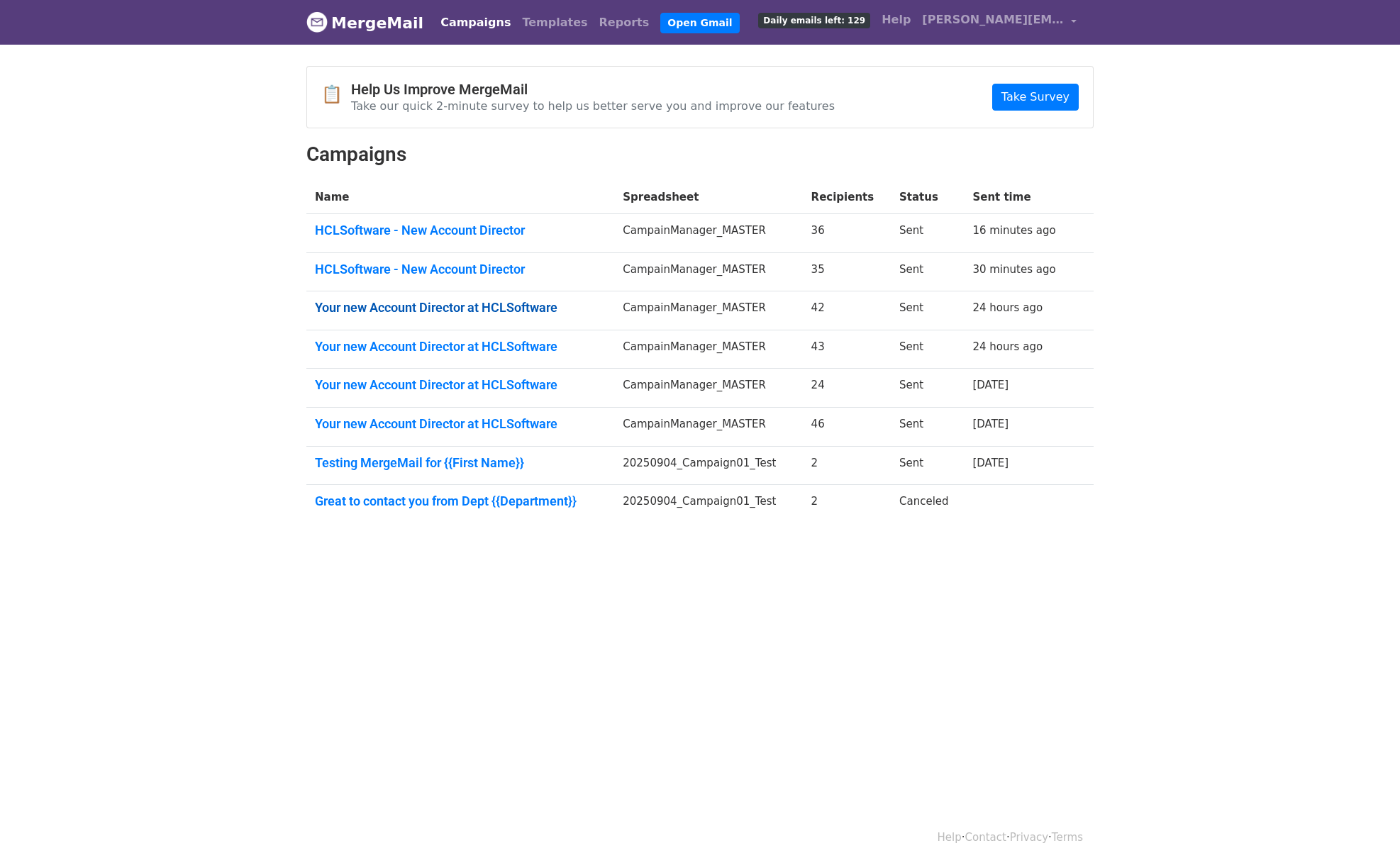
click at [450, 303] on link "Your new Account Director at HCLSoftware" at bounding box center [460, 308] width 291 height 16
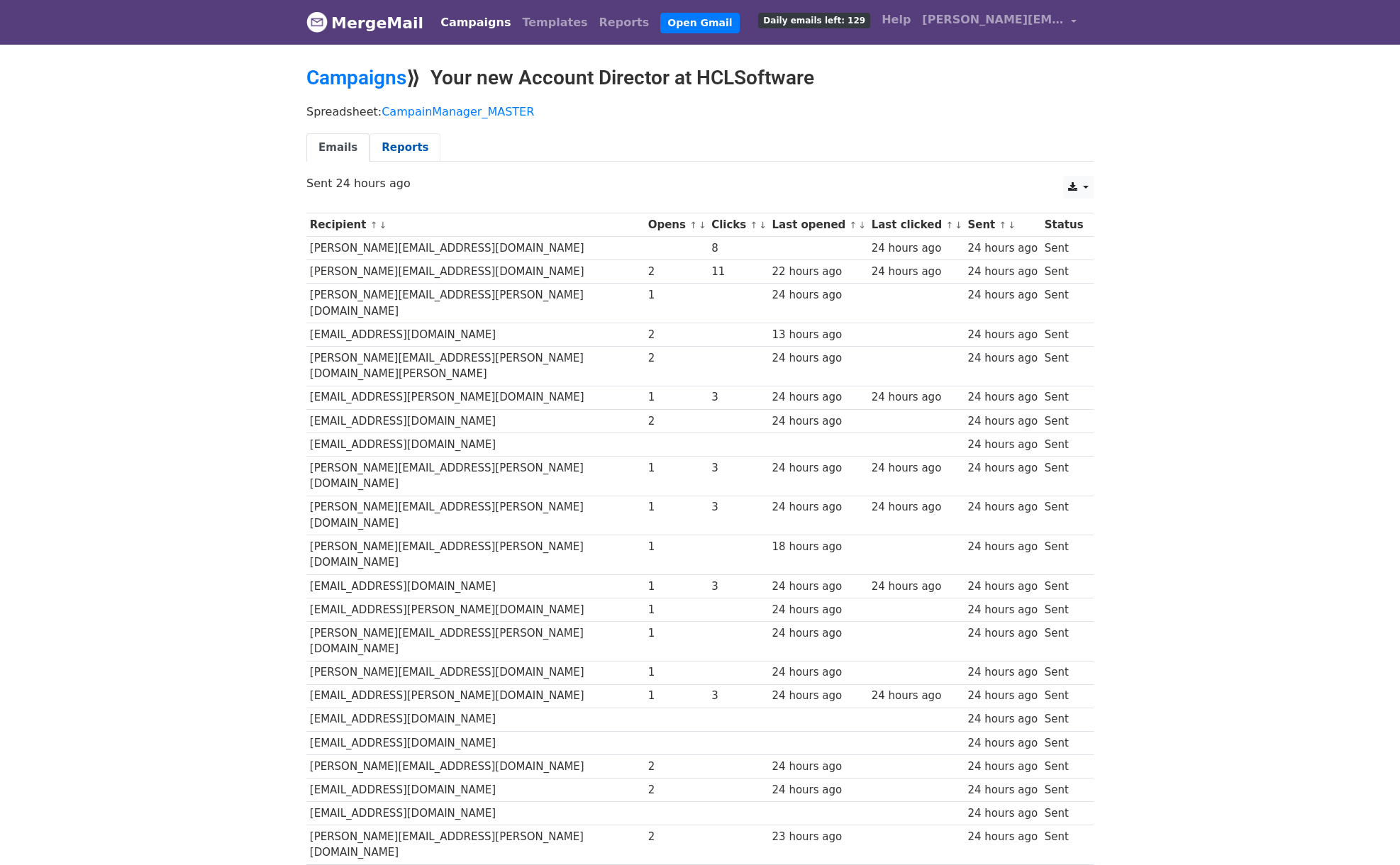
click at [395, 148] on link "Reports" at bounding box center [405, 147] width 71 height 29
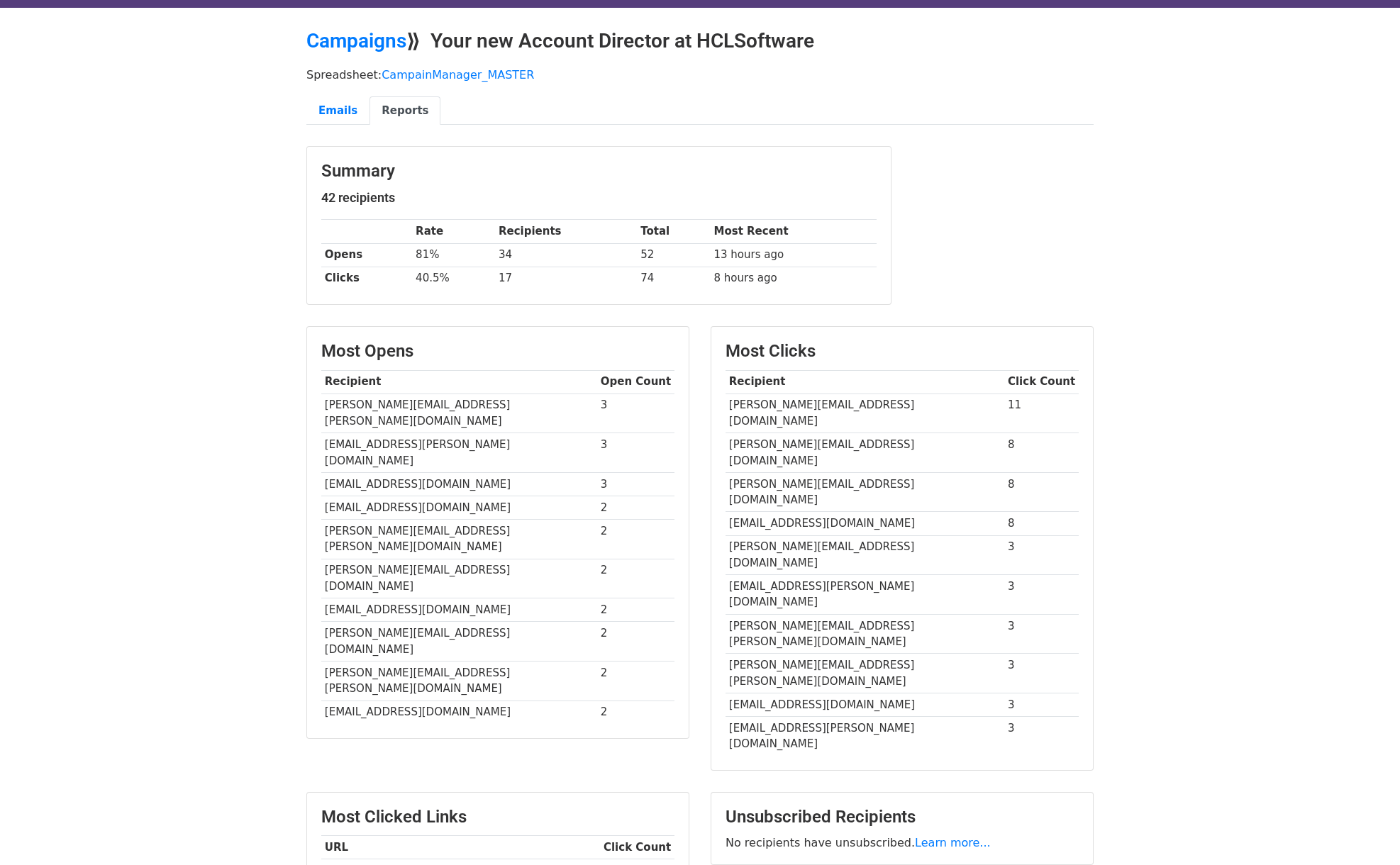
scroll to position [35, 0]
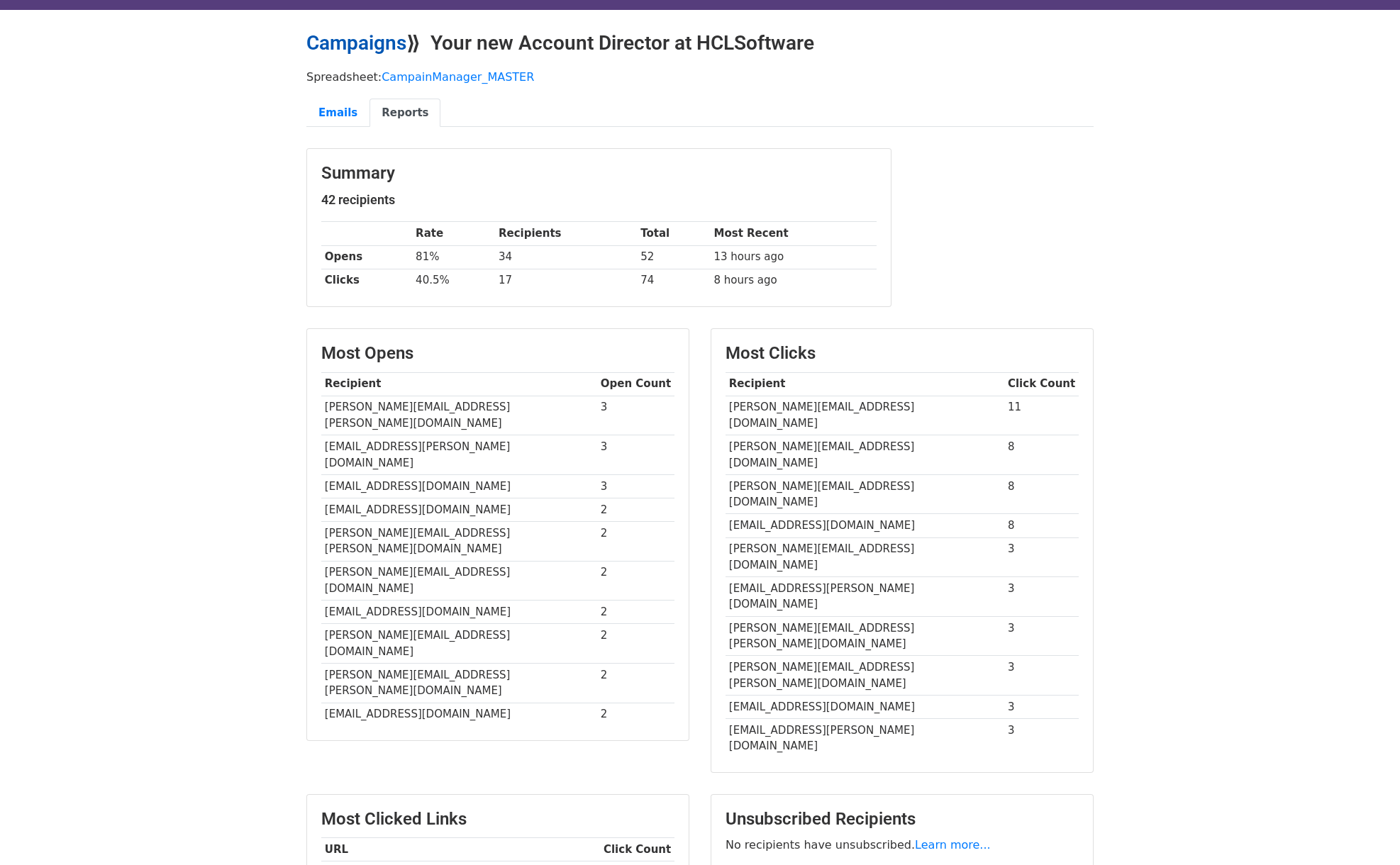
click at [355, 45] on link "Campaigns" at bounding box center [357, 43] width 100 height 23
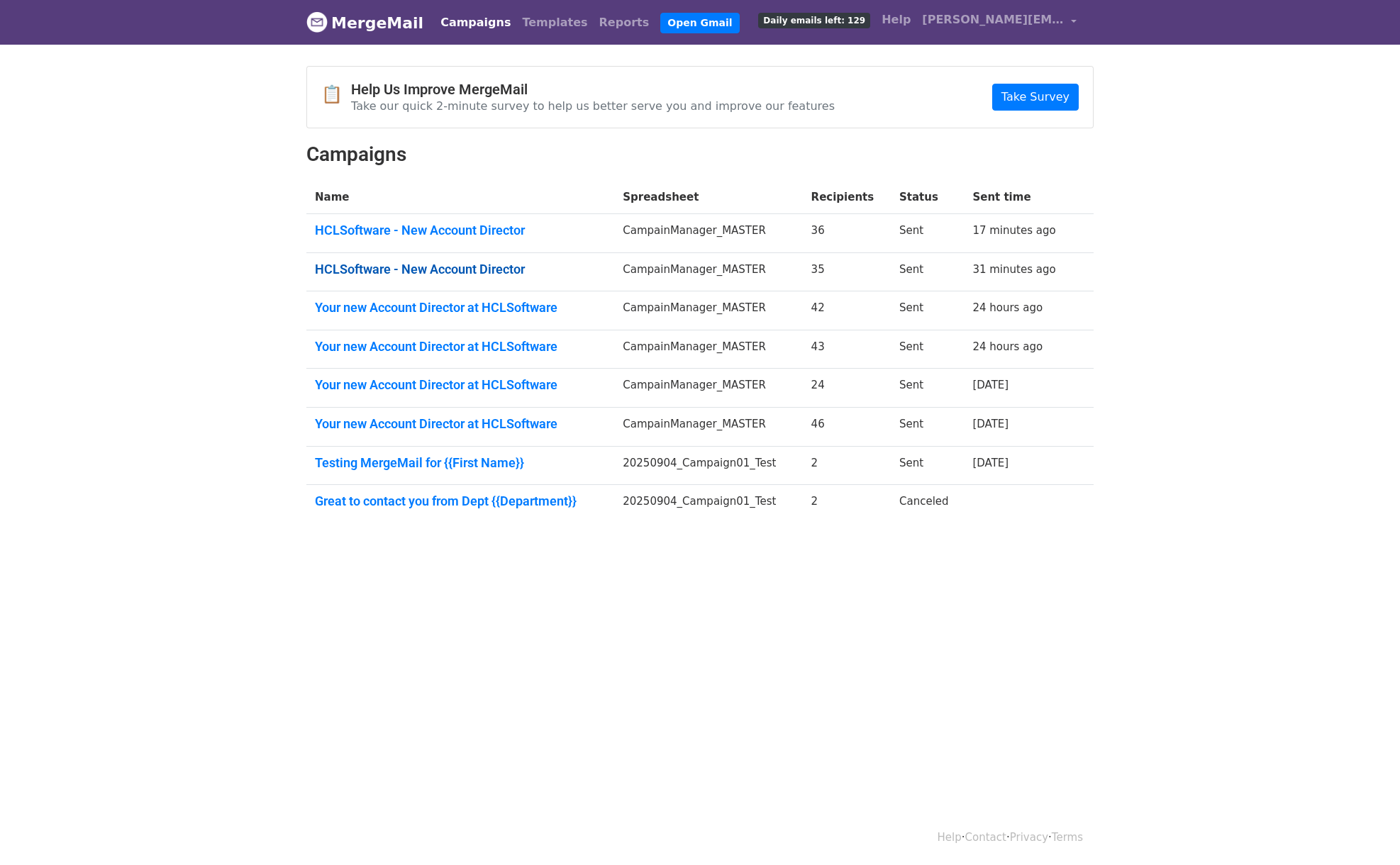
click at [457, 270] on link "HCLSoftware - New Account Director" at bounding box center [460, 269] width 291 height 16
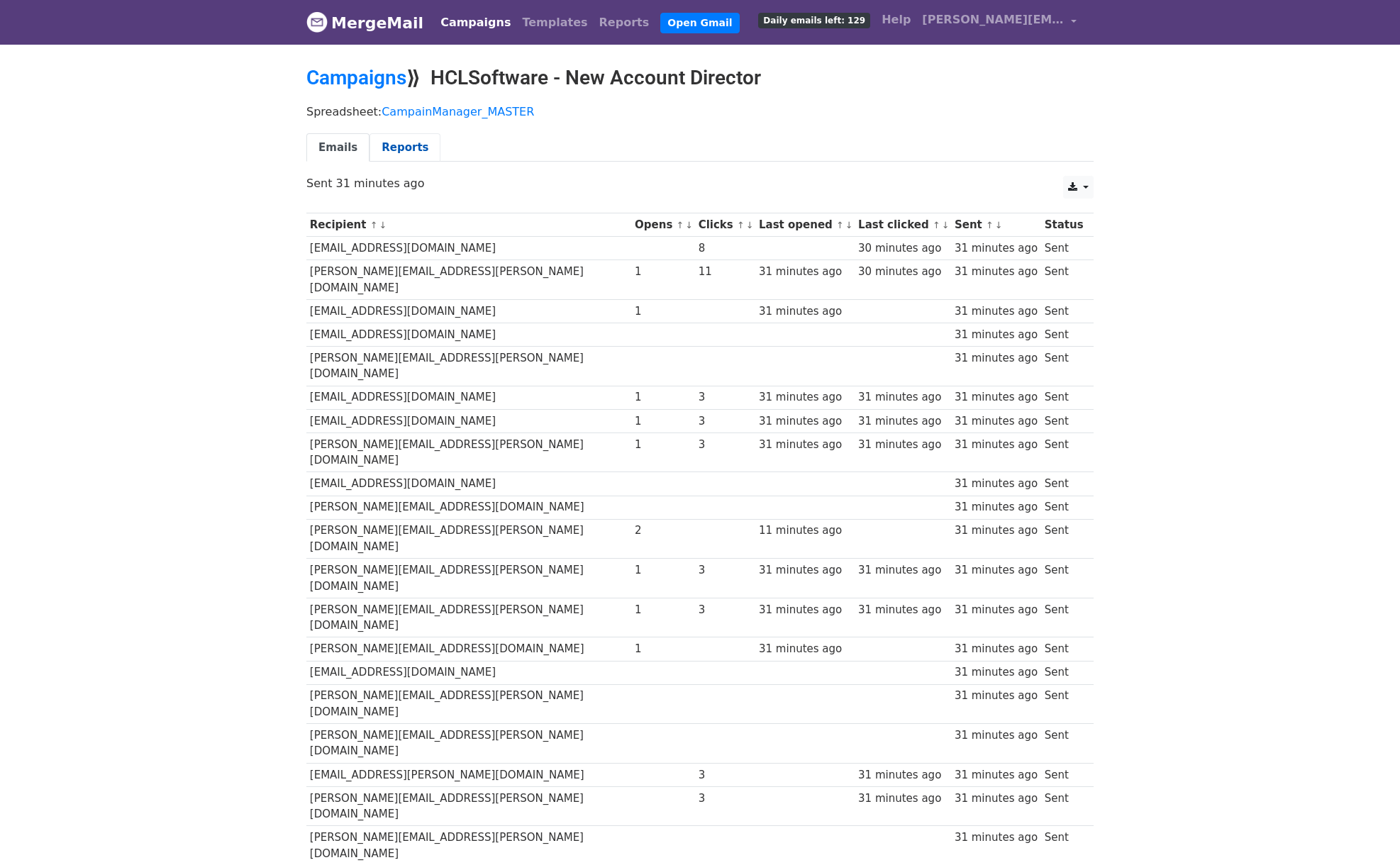
click at [399, 147] on link "Reports" at bounding box center [405, 147] width 71 height 29
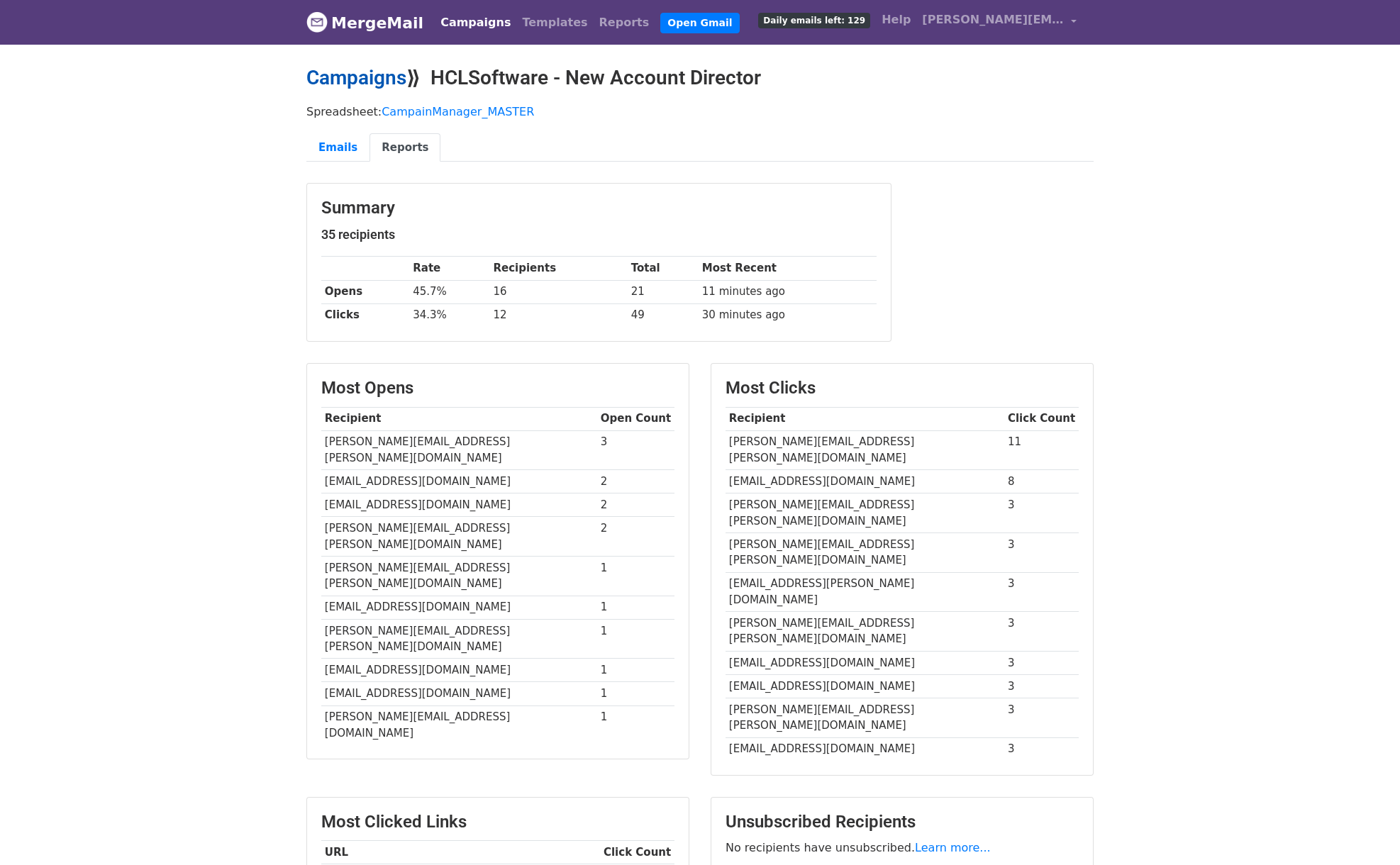
click at [368, 78] on link "Campaigns" at bounding box center [357, 77] width 100 height 23
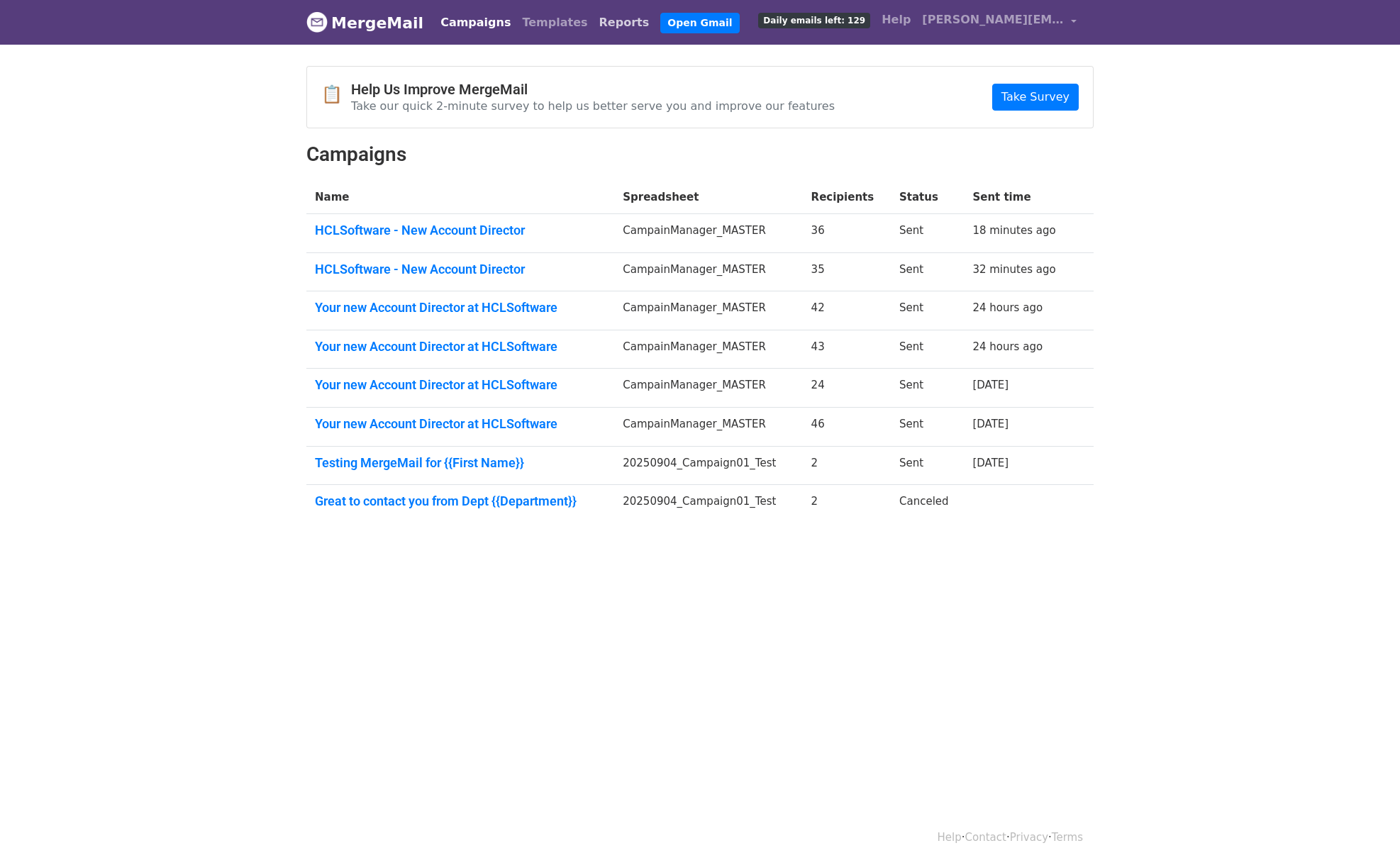
click at [593, 24] on link "Reports" at bounding box center [624, 22] width 62 height 29
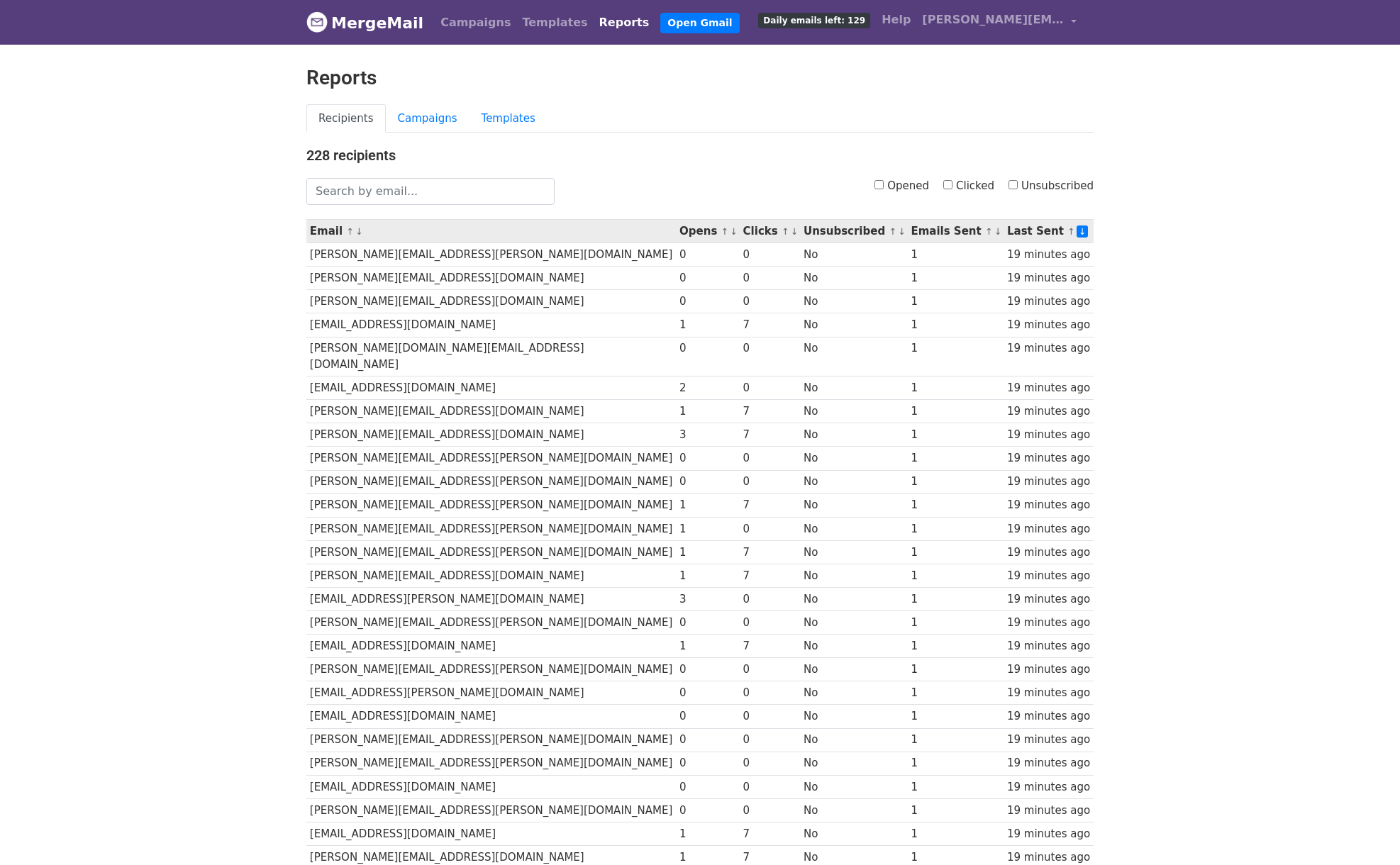
click at [791, 231] on link "↓" at bounding box center [795, 232] width 7 height 11
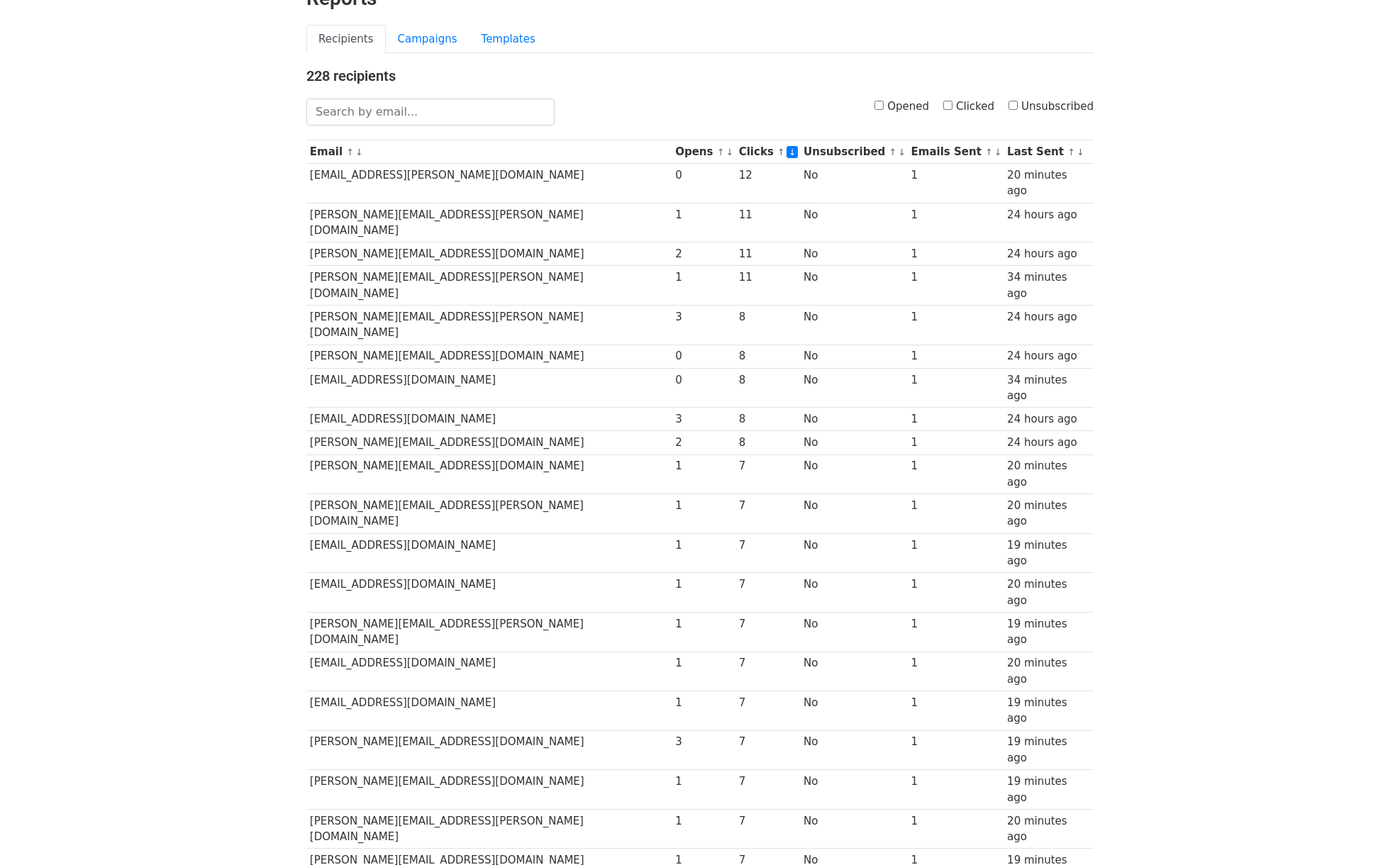
scroll to position [80, 0]
click at [420, 41] on link "Campaigns" at bounding box center [427, 38] width 84 height 29
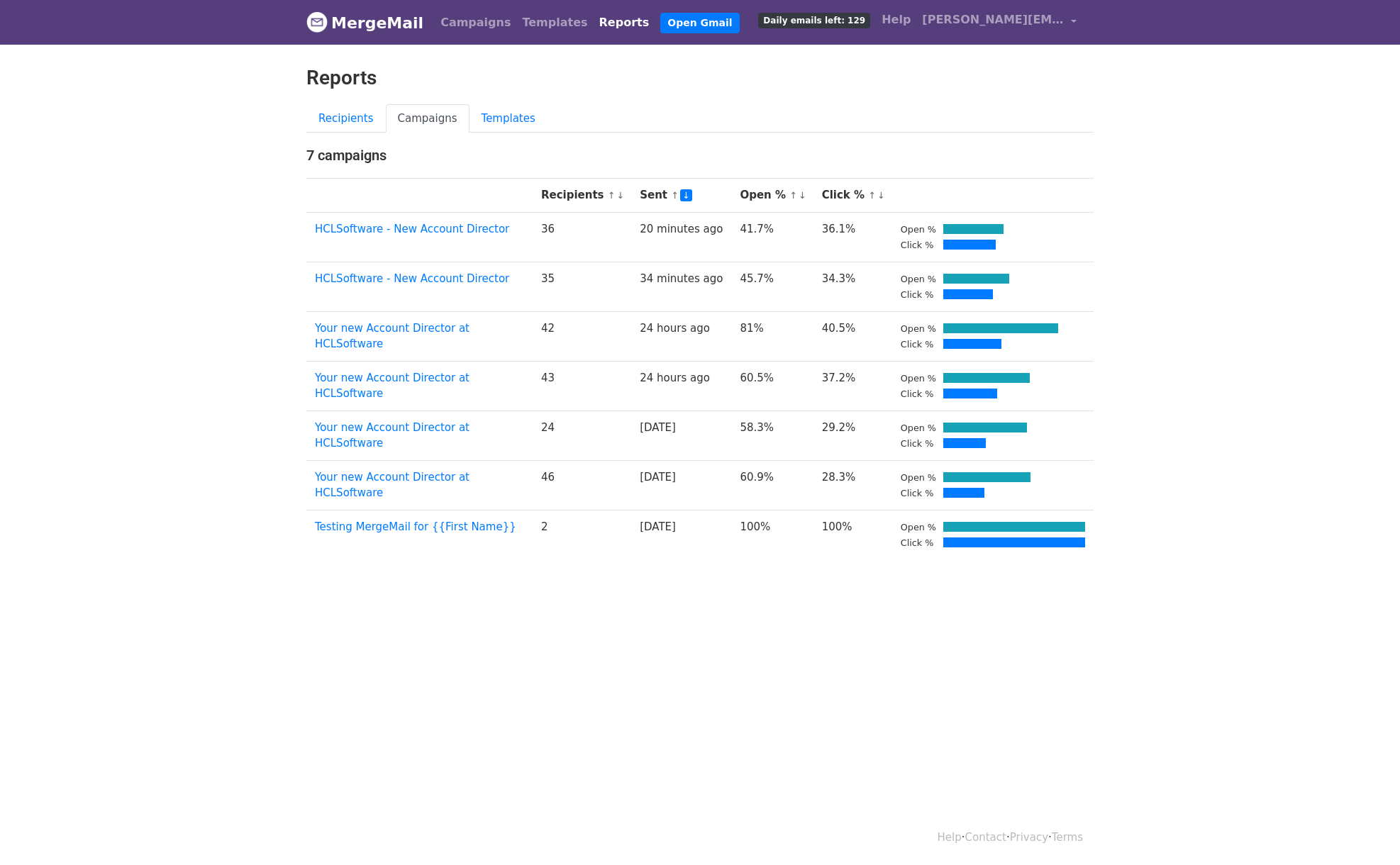
click at [1084, 633] on html "MergeMail Campaigns Templates Reports Open Gmail Daily emails left: 129 Help [P…" at bounding box center [700, 432] width 1400 height 865
click at [204, 190] on body "MergeMail Campaigns Templates Reports Open Gmail Daily emails left: 129 Help [P…" at bounding box center [700, 313] width 1400 height 627
